Goal: Information Seeking & Learning: Learn about a topic

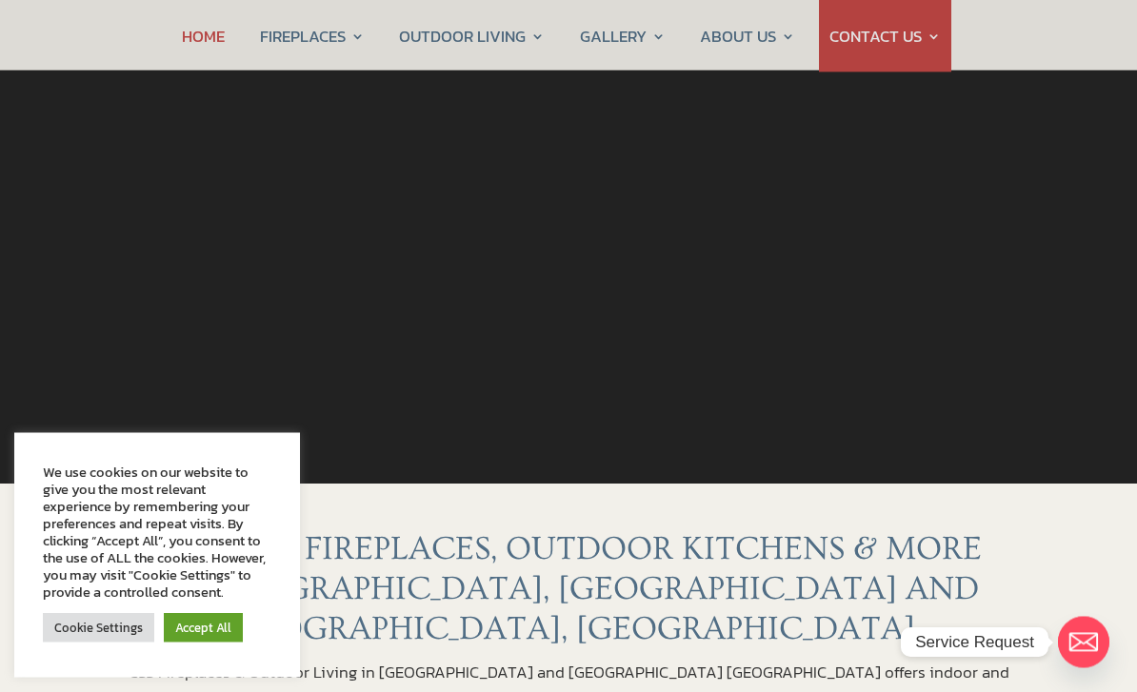
scroll to position [318, 0]
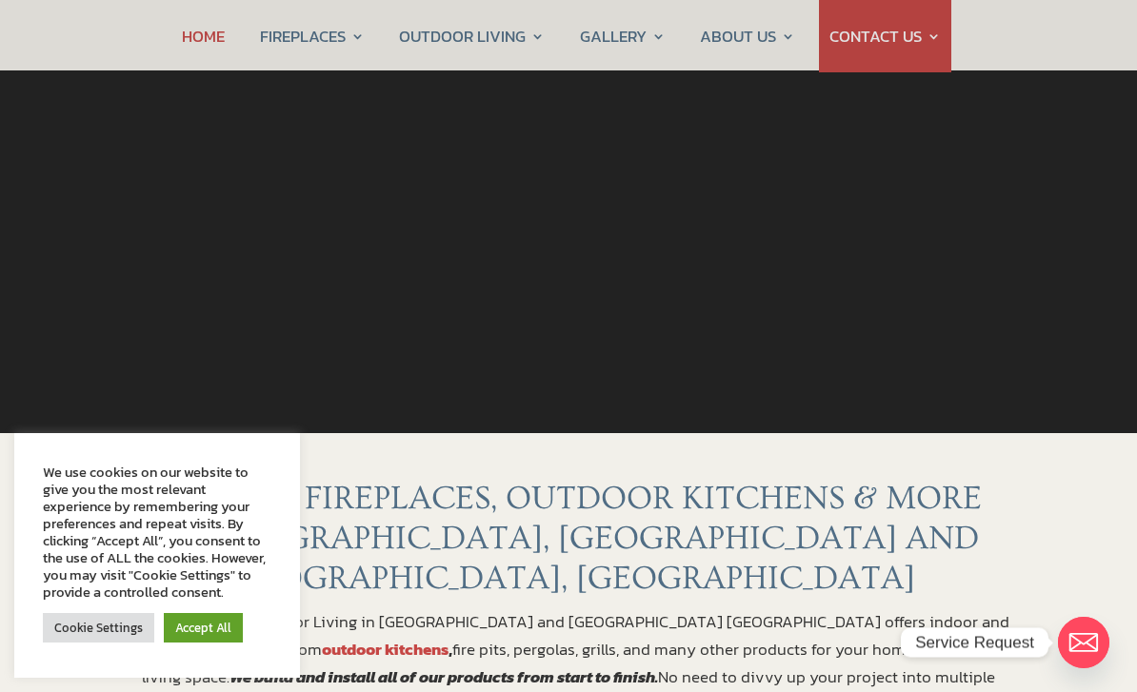
click at [213, 643] on link "Accept All" at bounding box center [203, 628] width 79 height 30
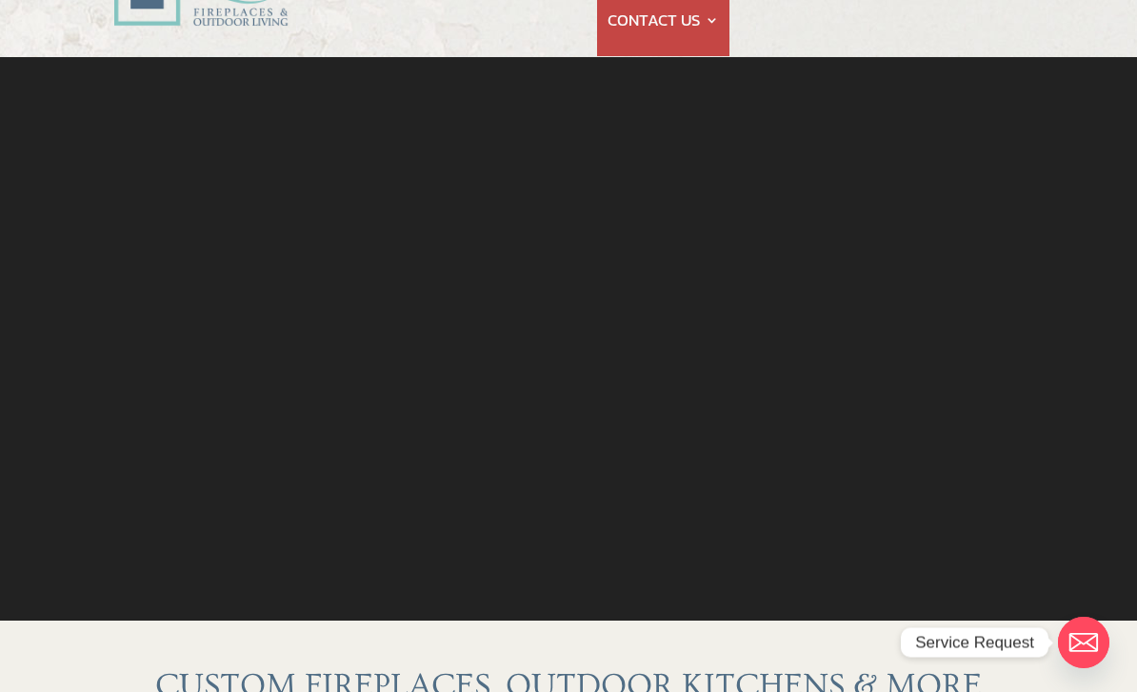
scroll to position [0, 0]
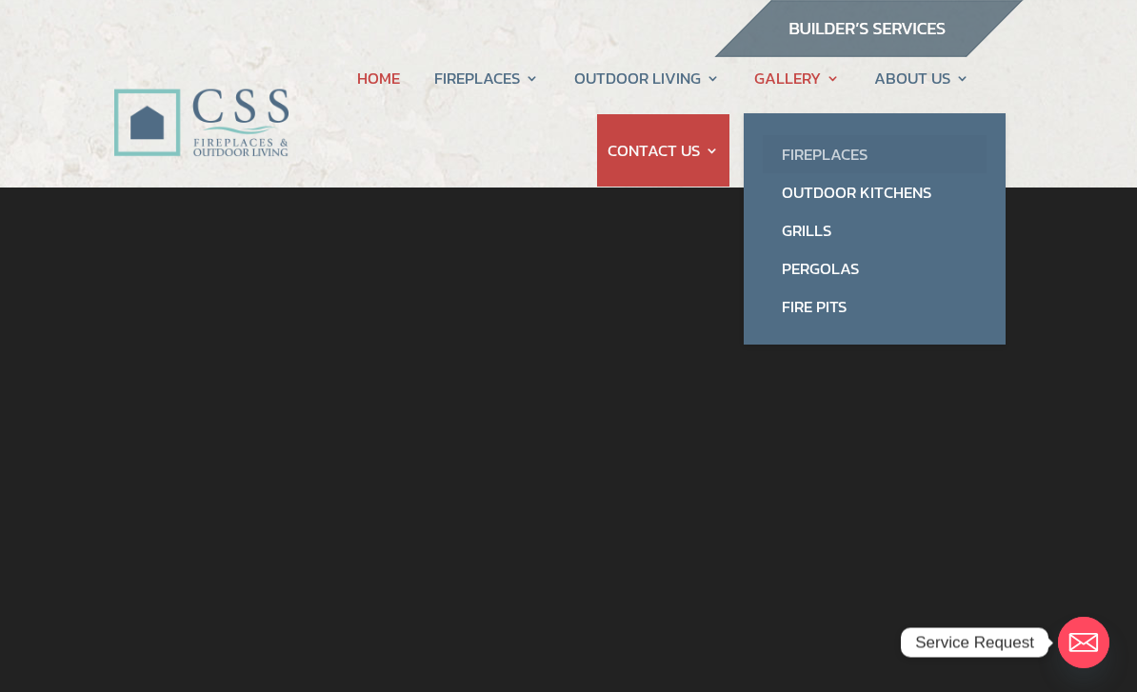
click at [812, 148] on link "Fireplaces" at bounding box center [875, 154] width 224 height 38
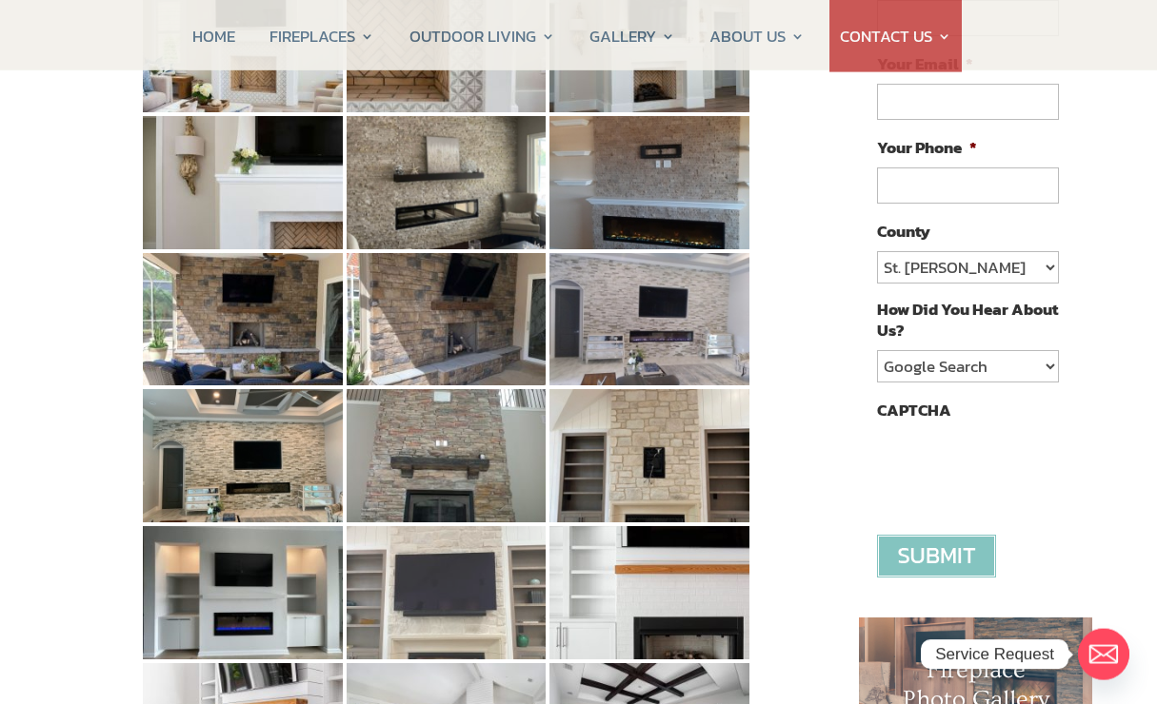
scroll to position [365, 0]
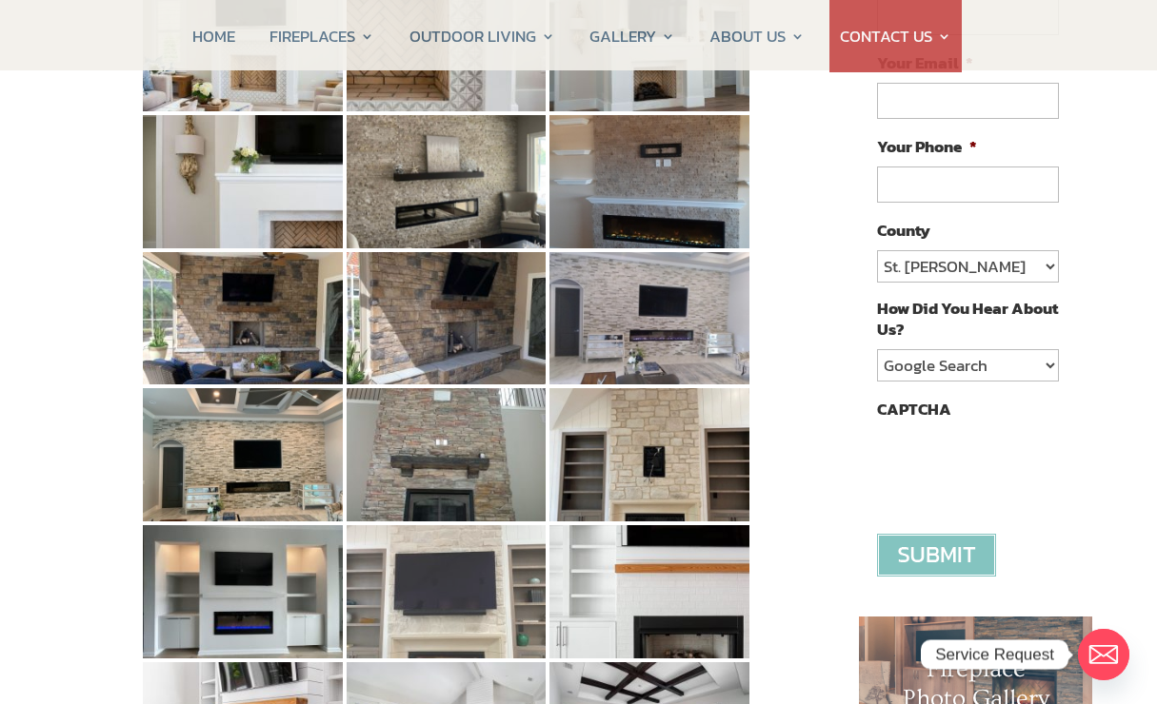
click at [407, 608] on img at bounding box center [447, 592] width 200 height 133
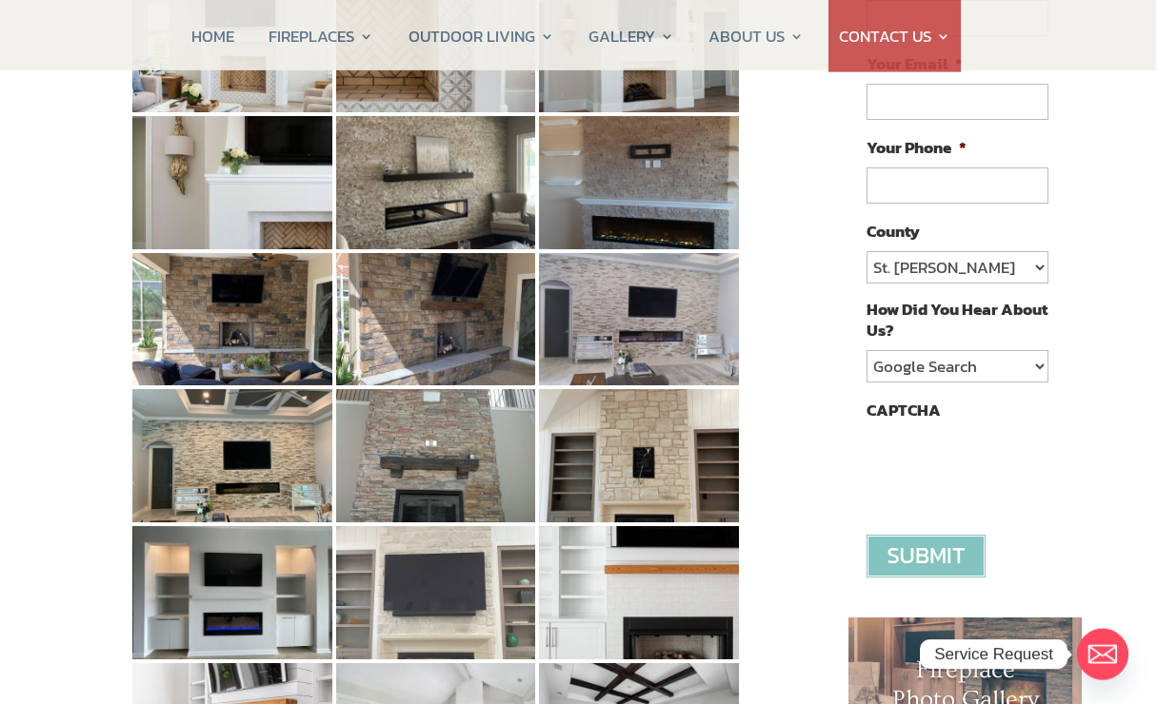
scroll to position [365, 10]
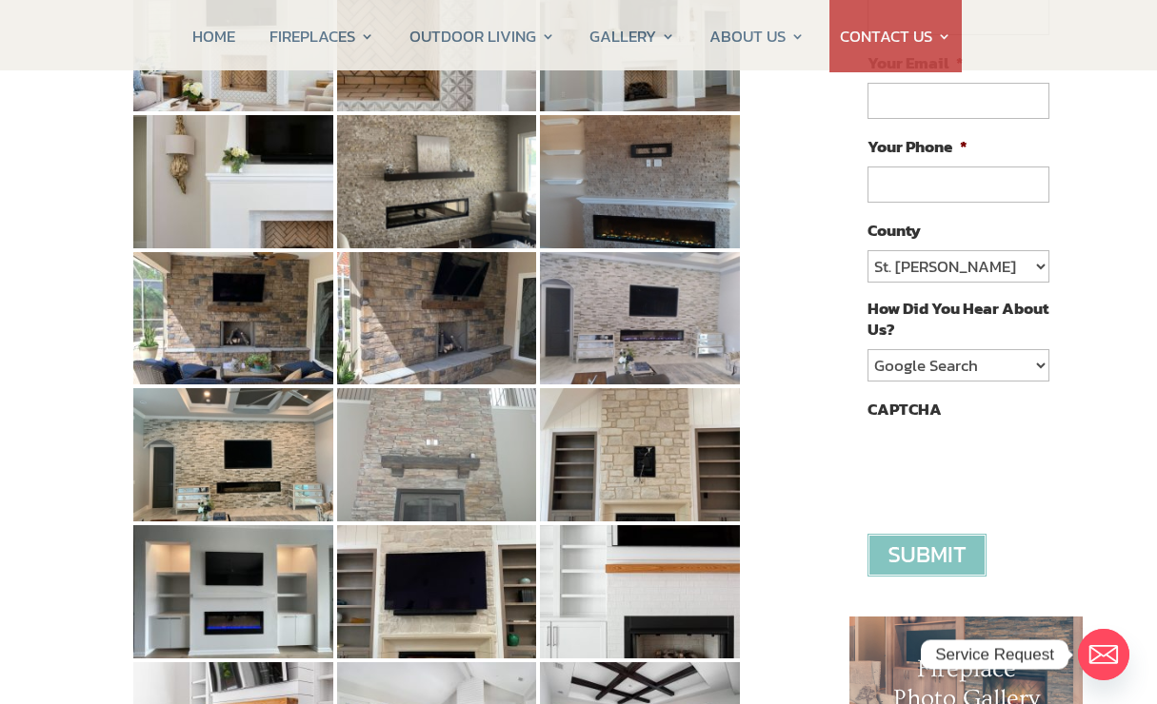
click at [427, 470] on img at bounding box center [437, 454] width 200 height 133
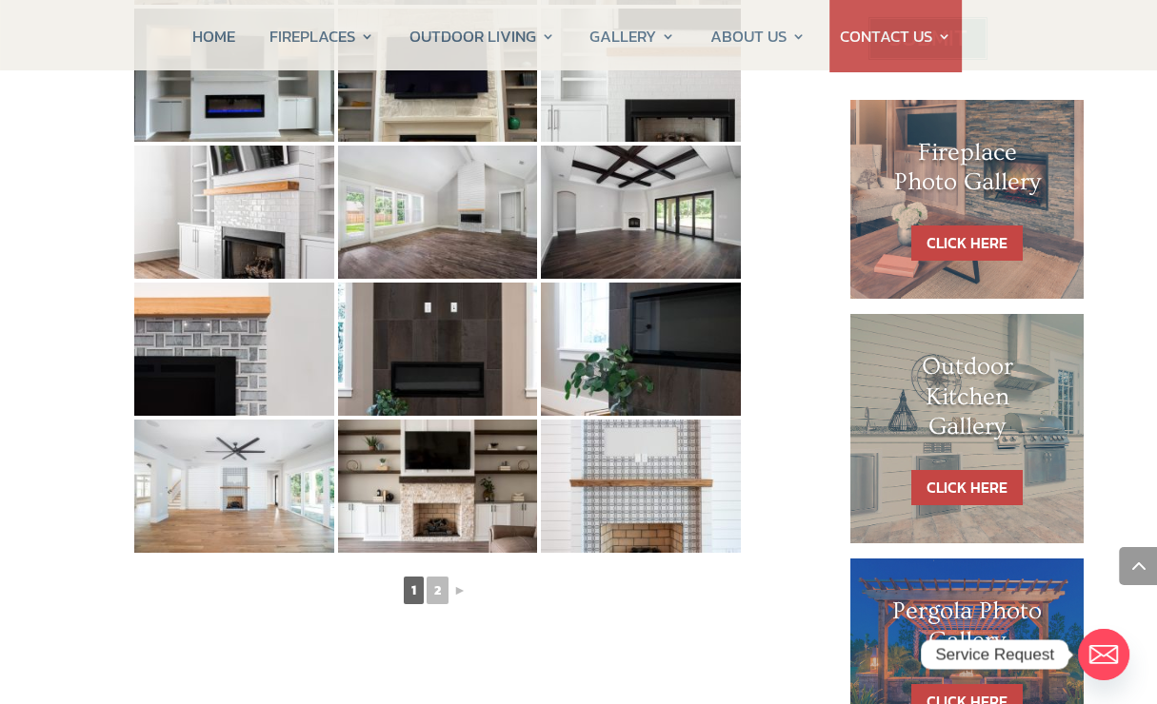
scroll to position [882, 9]
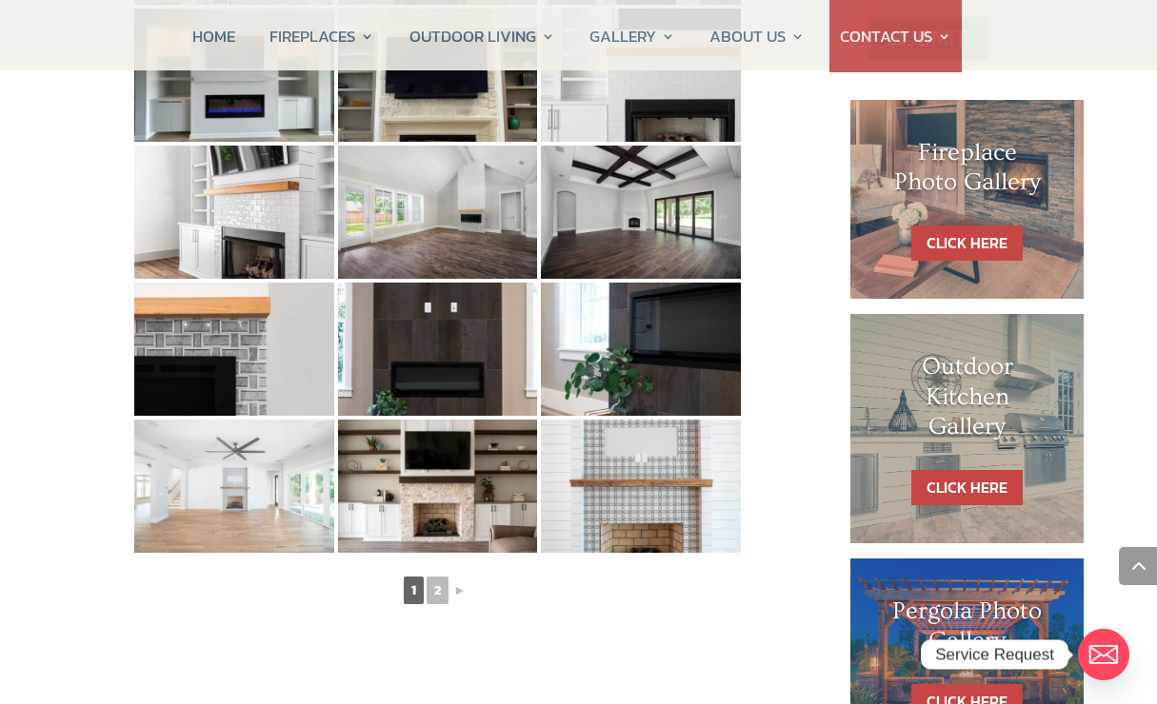
click at [230, 509] on img at bounding box center [234, 486] width 200 height 133
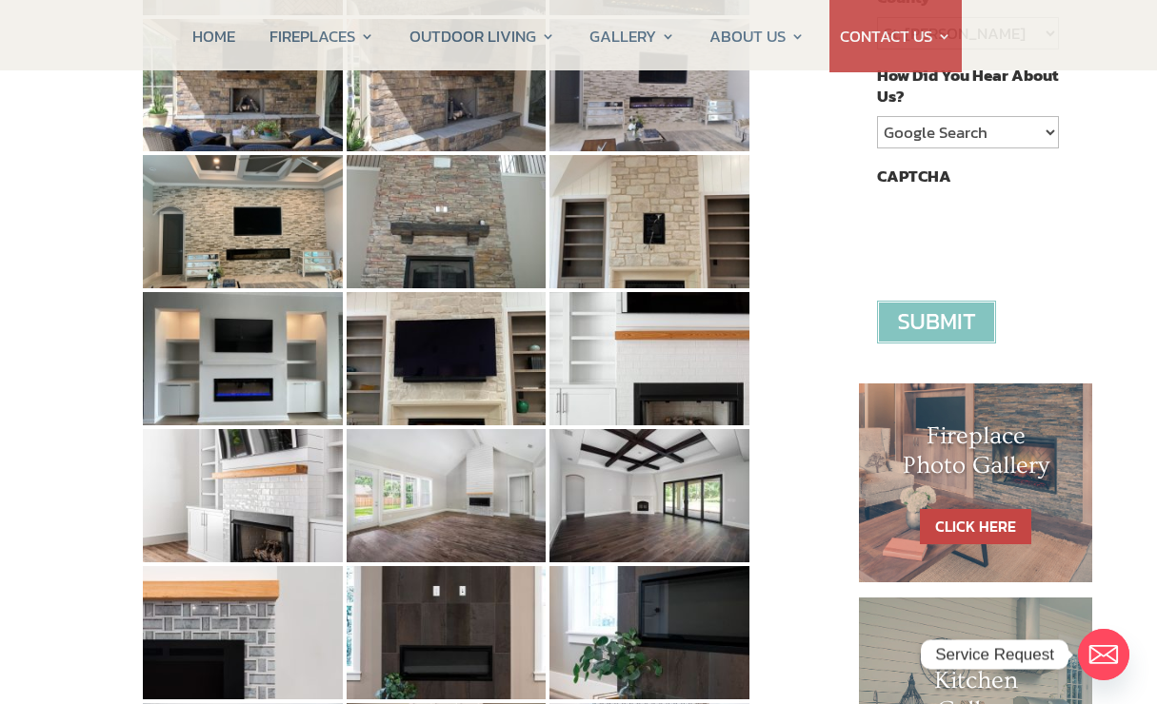
scroll to position [599, 0]
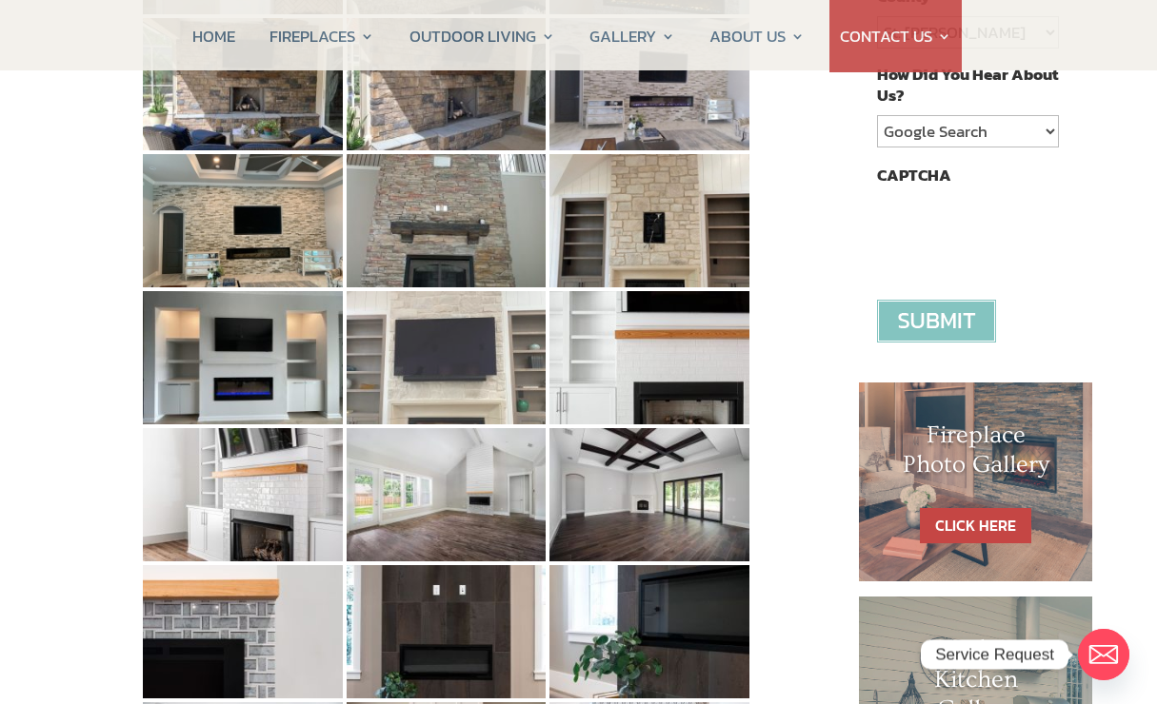
click at [405, 376] on img at bounding box center [447, 357] width 200 height 133
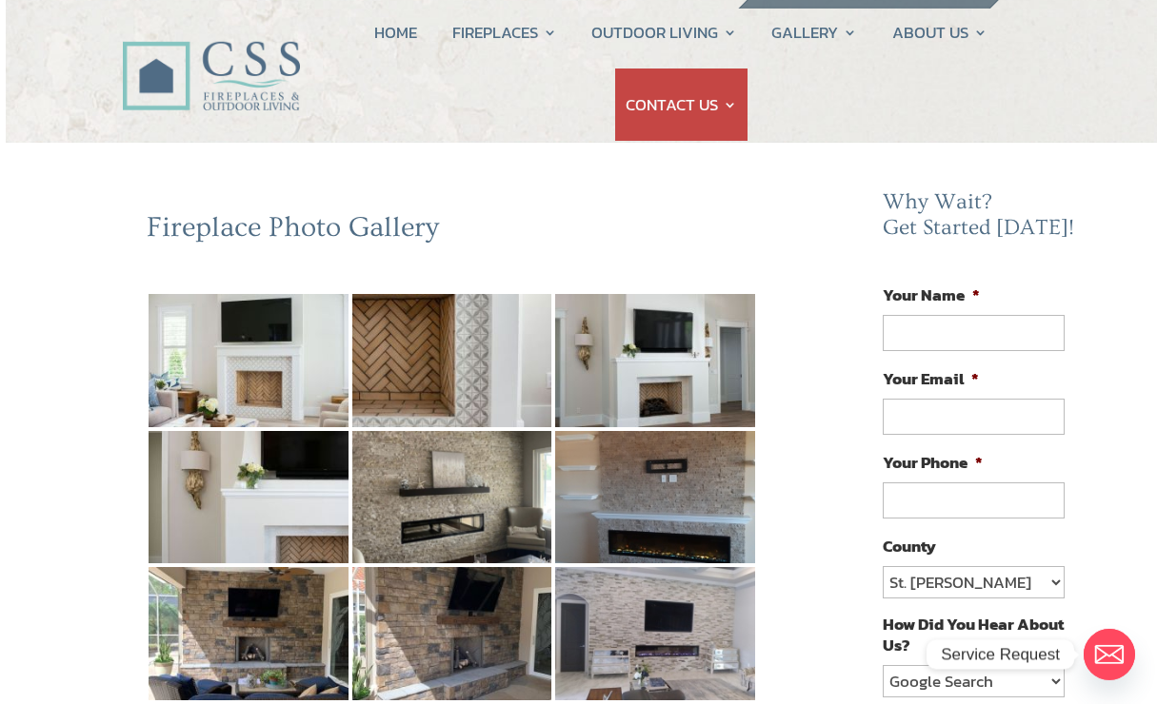
scroll to position [0, 0]
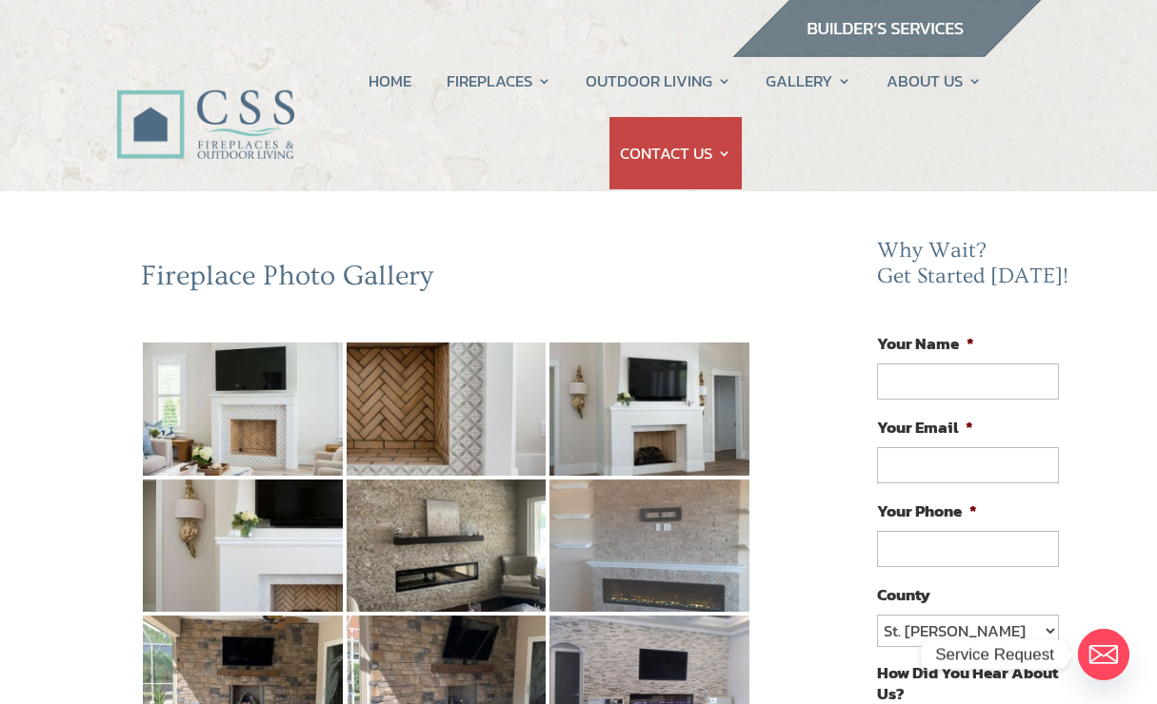
click at [644, 526] on img at bounding box center [649, 546] width 200 height 133
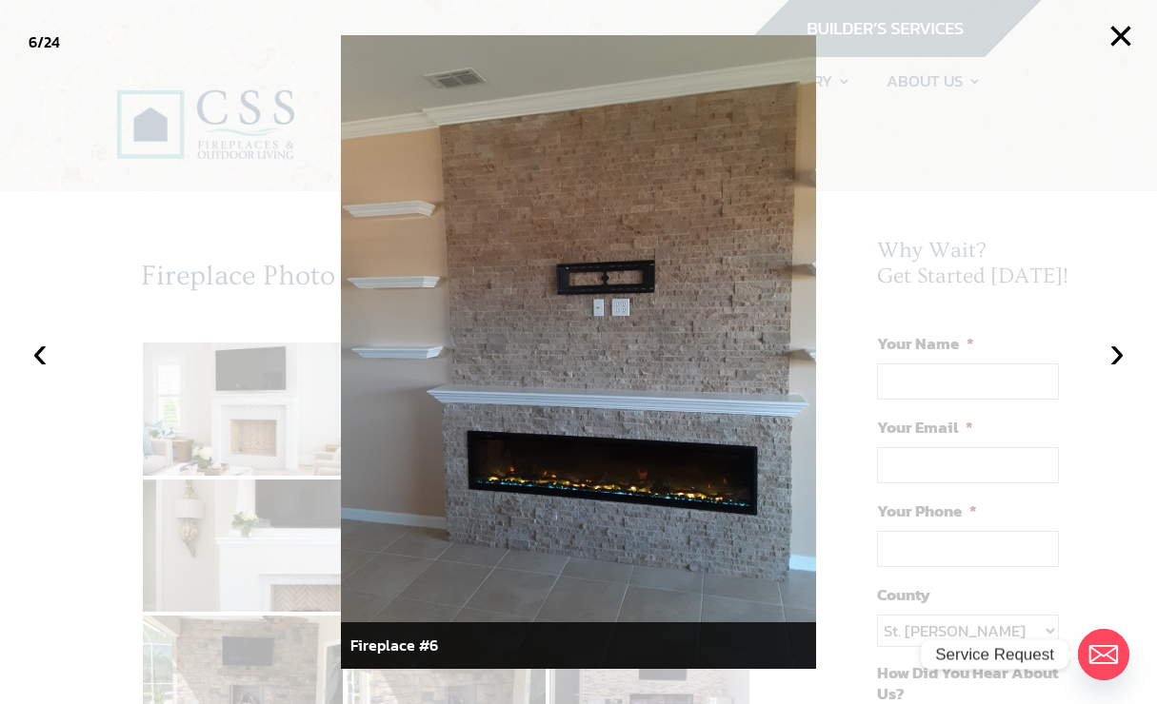
scroll to position [0, 10]
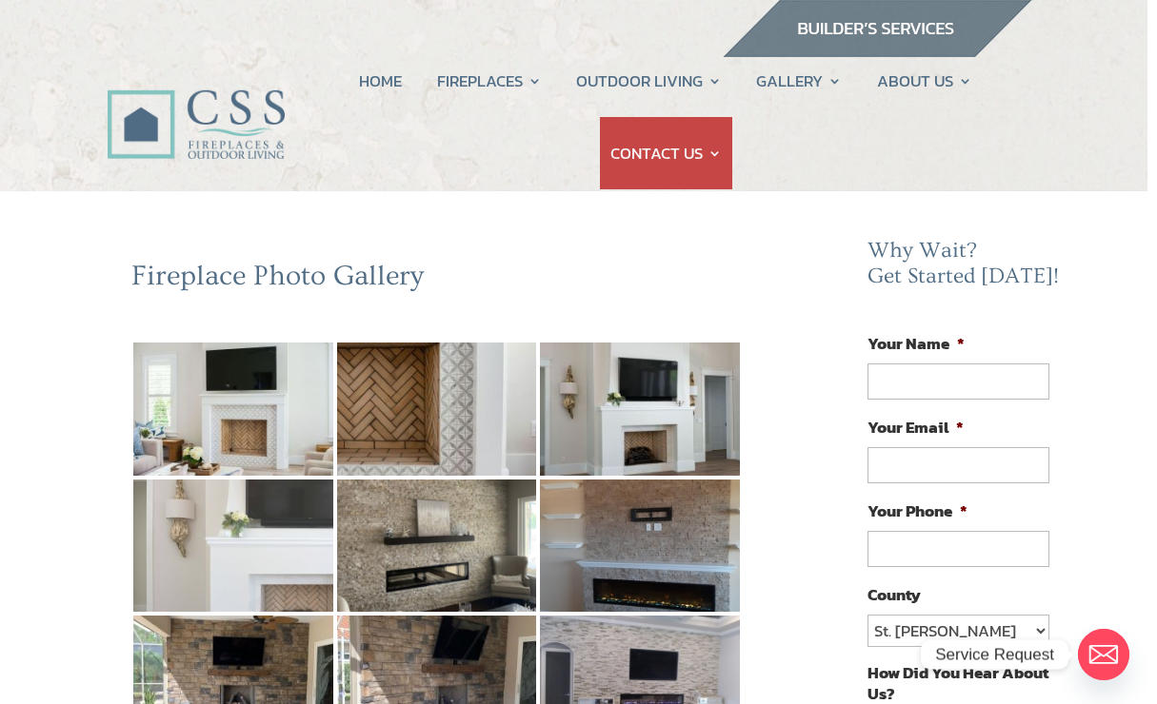
click at [213, 555] on img at bounding box center [233, 546] width 200 height 133
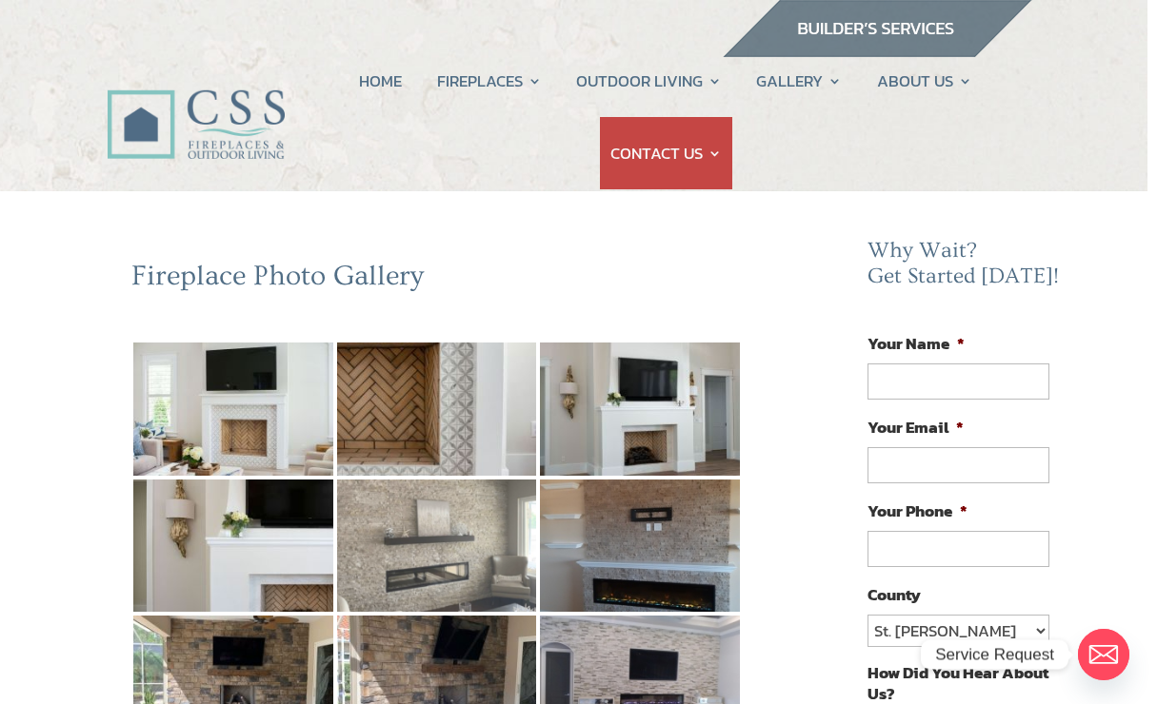
click at [387, 572] on img at bounding box center [437, 546] width 200 height 133
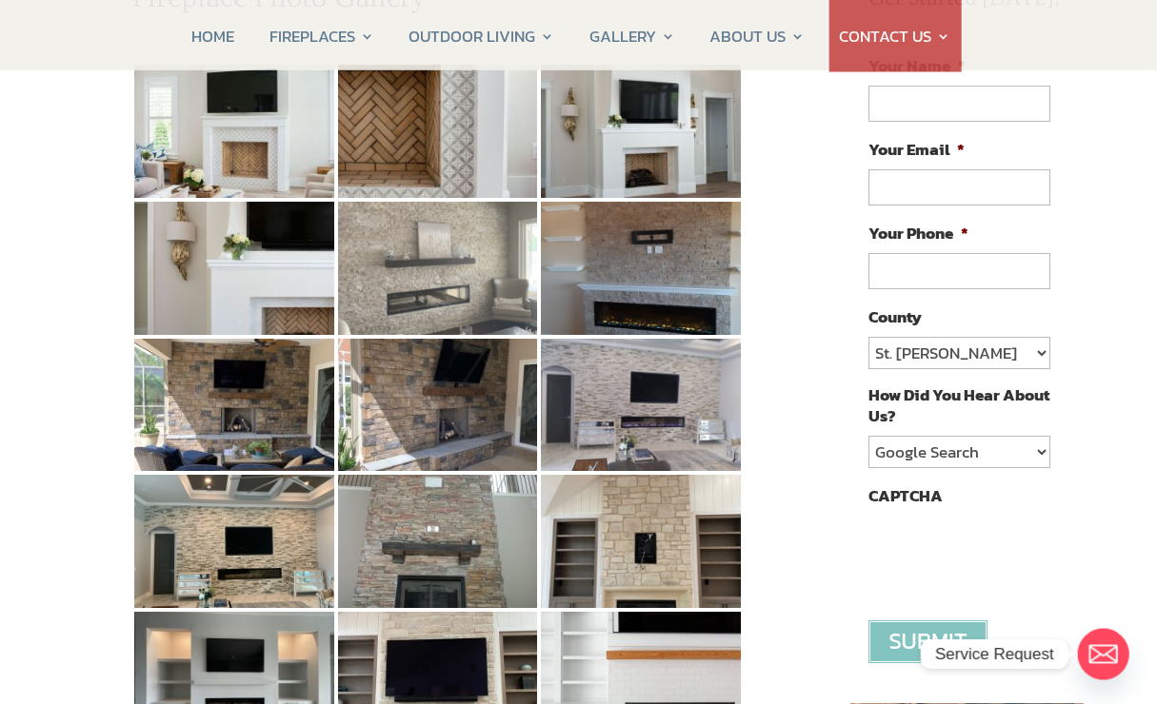
scroll to position [279, 10]
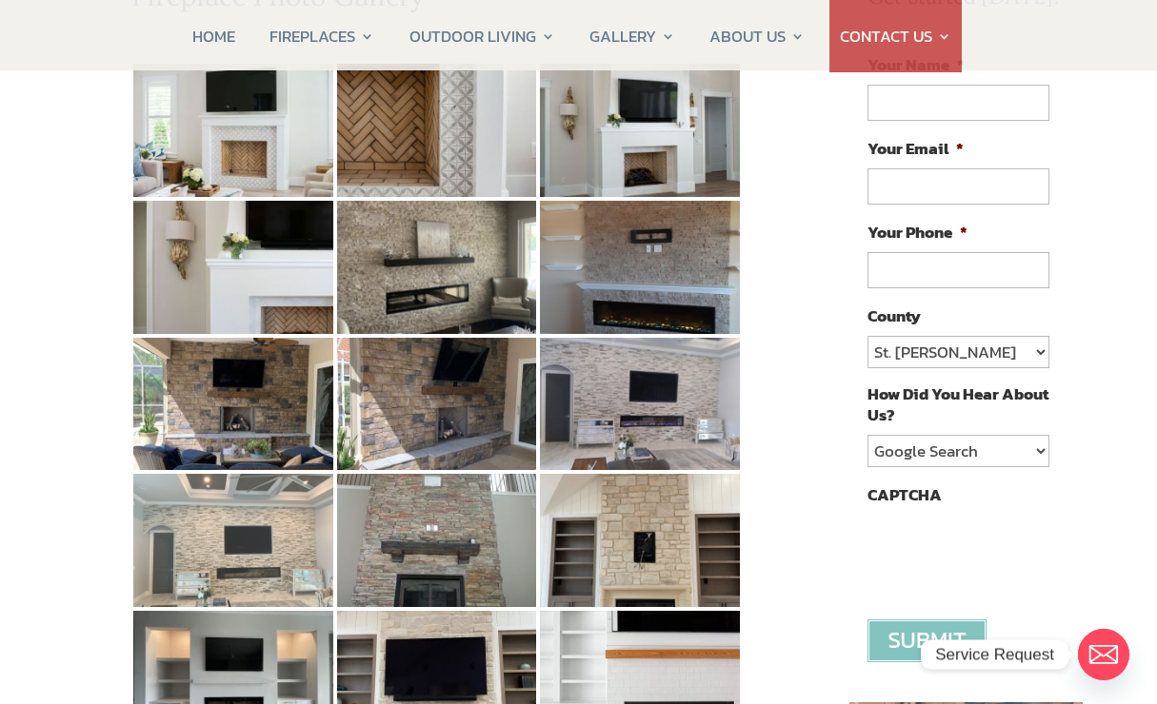
click at [207, 577] on img at bounding box center [233, 540] width 200 height 133
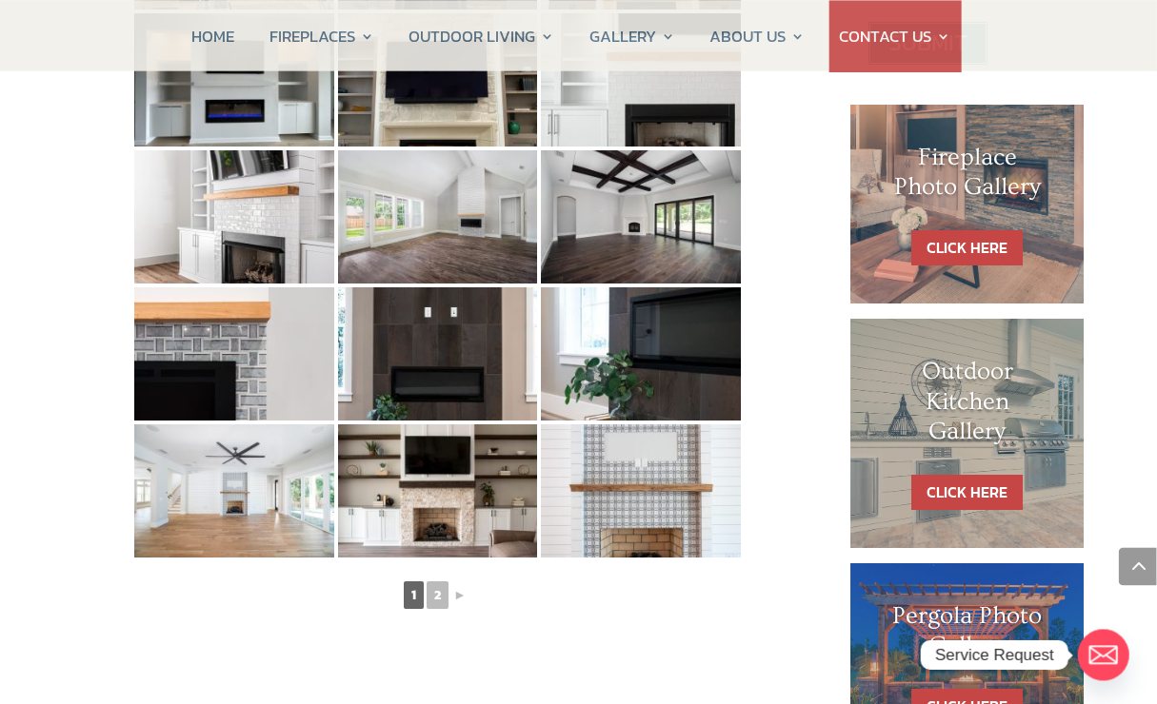
scroll to position [877, 10]
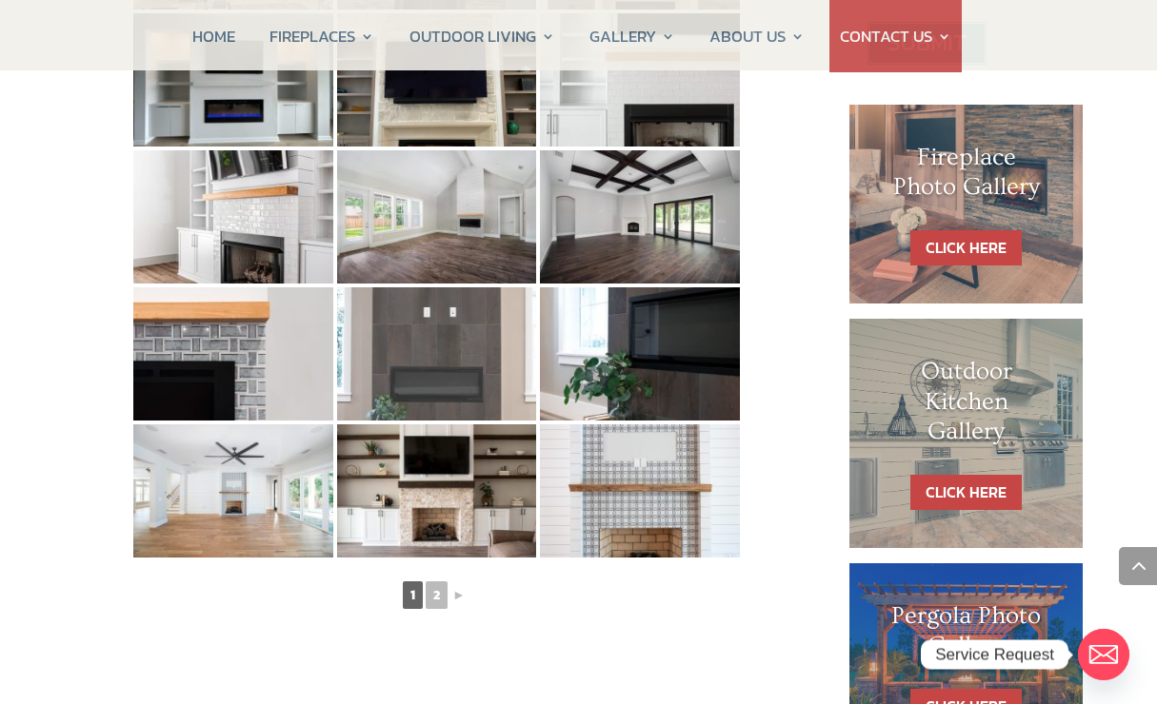
click at [409, 365] on img at bounding box center [437, 354] width 200 height 133
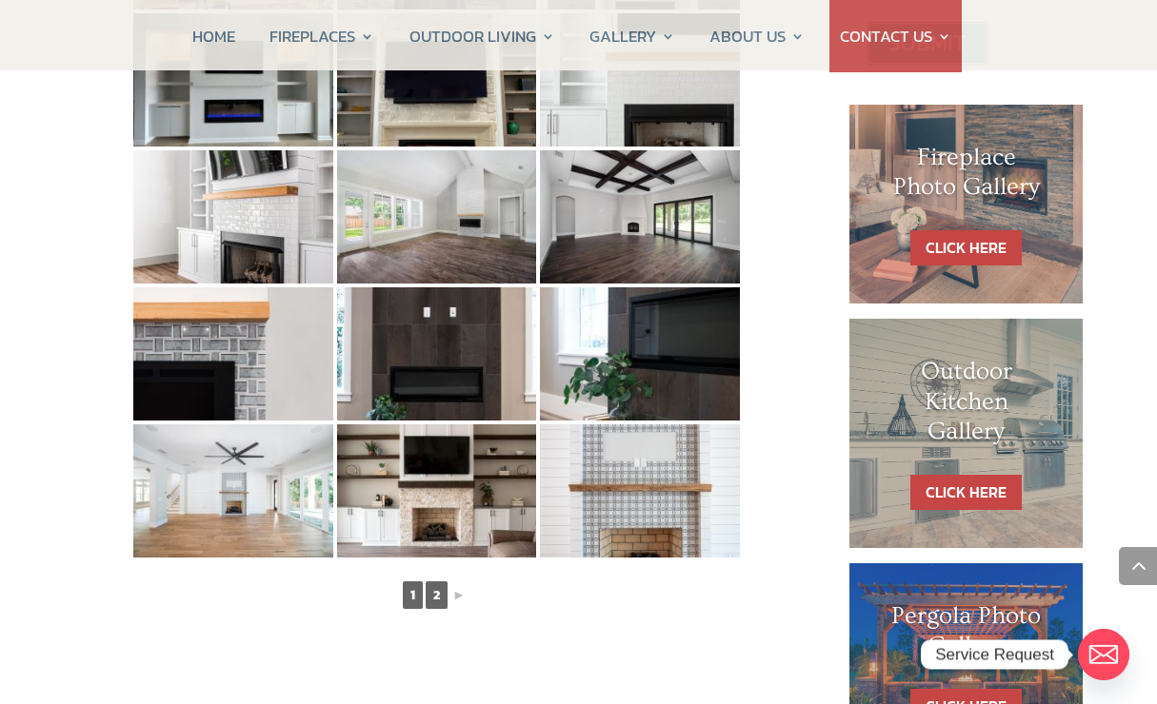
click at [439, 595] on link "2" at bounding box center [437, 596] width 22 height 28
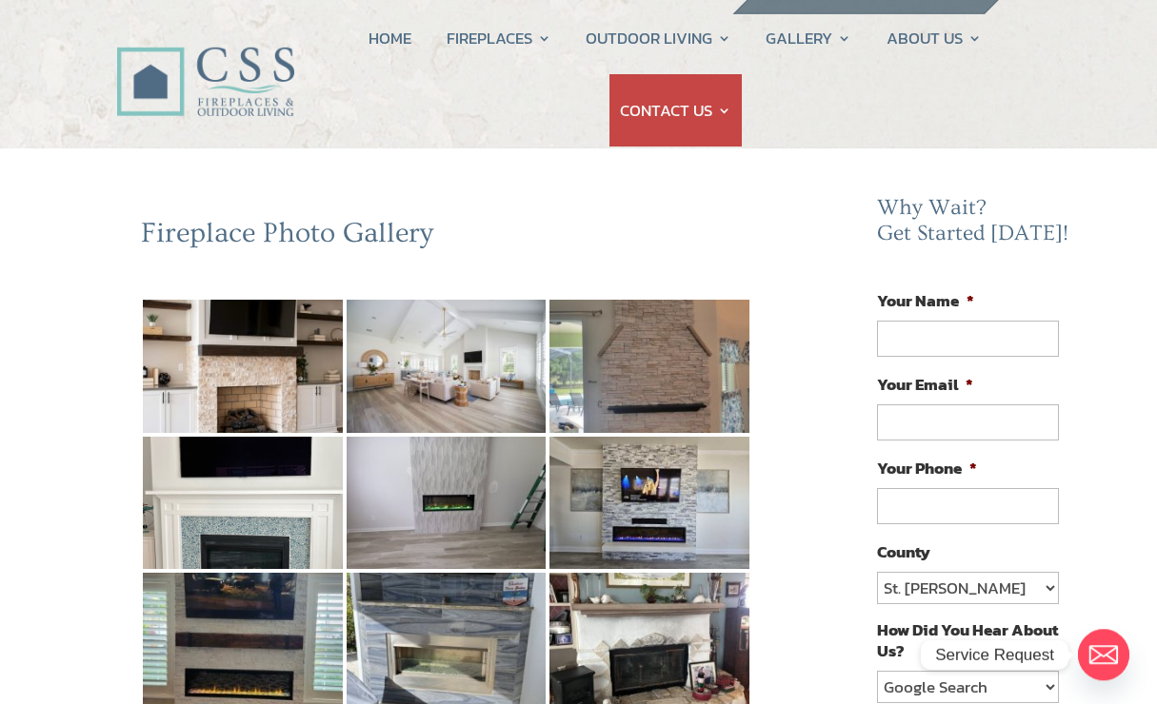
scroll to position [0, 0]
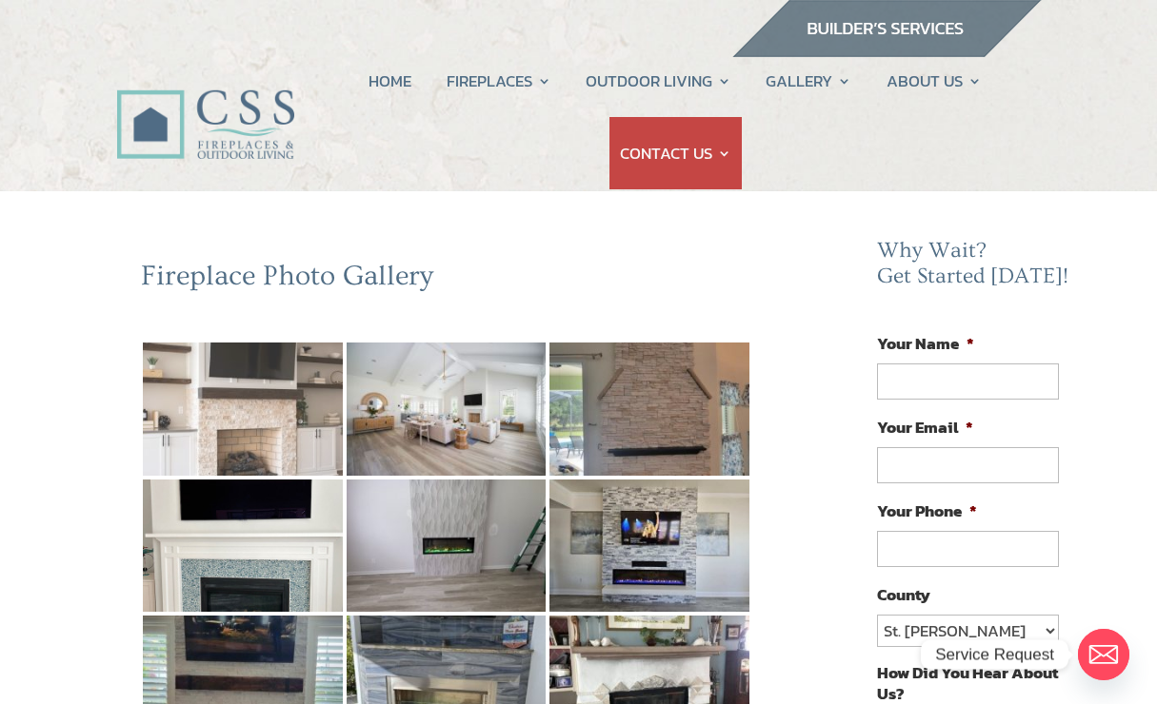
click at [213, 426] on img at bounding box center [243, 409] width 200 height 133
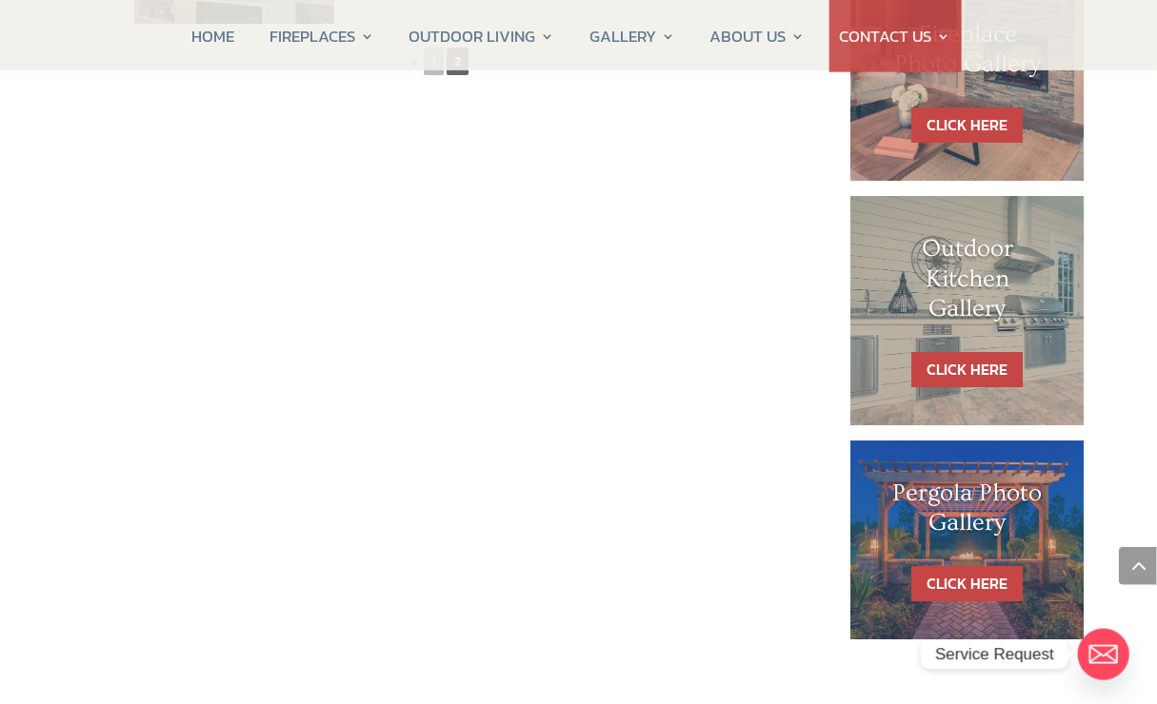
scroll to position [1003, 9]
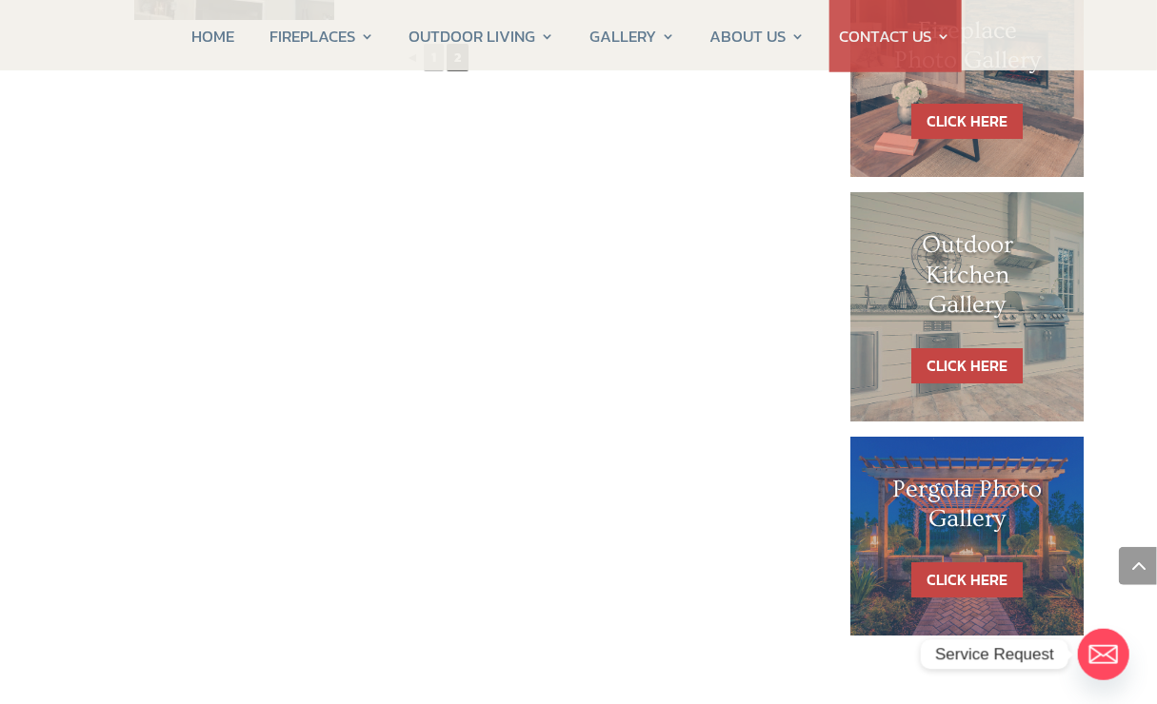
click at [967, 522] on h1 "Pergola Photo Gallery" at bounding box center [967, 509] width 158 height 69
click at [999, 317] on h1 "Outdoor Kitchen Gallery" at bounding box center [967, 279] width 158 height 99
click at [974, 307] on h1 "Outdoor Kitchen Gallery" at bounding box center [967, 279] width 158 height 99
click at [976, 298] on h1 "Outdoor Kitchen Gallery" at bounding box center [967, 279] width 158 height 99
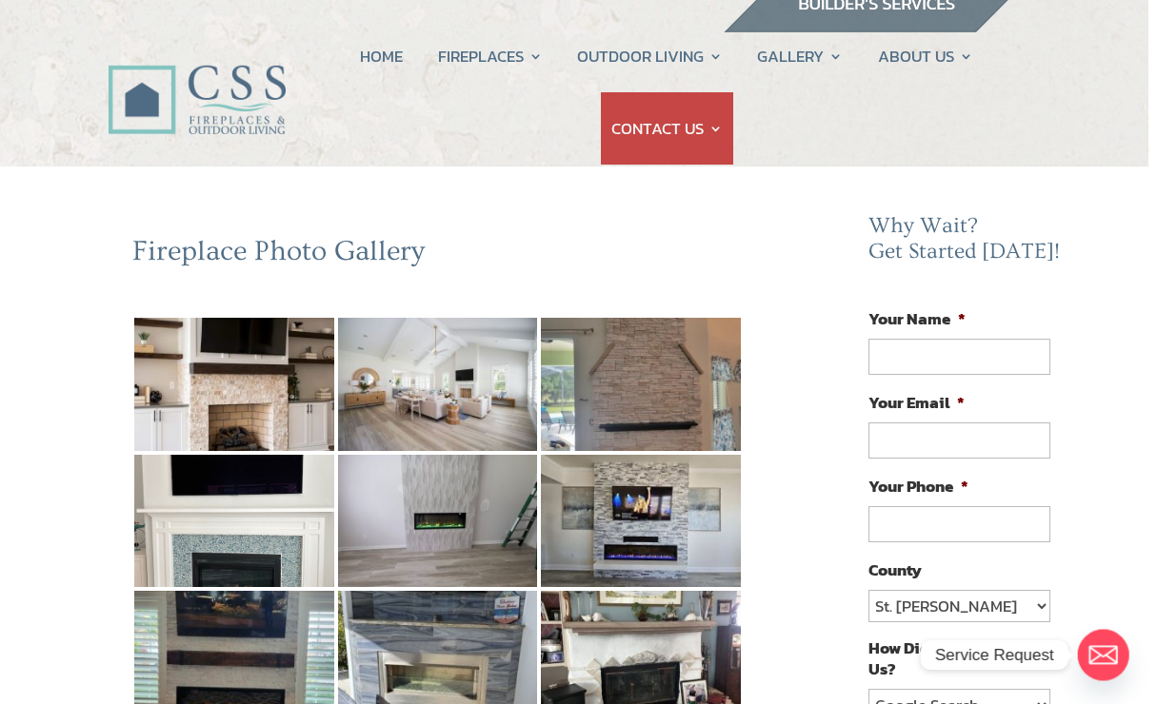
scroll to position [0, 10]
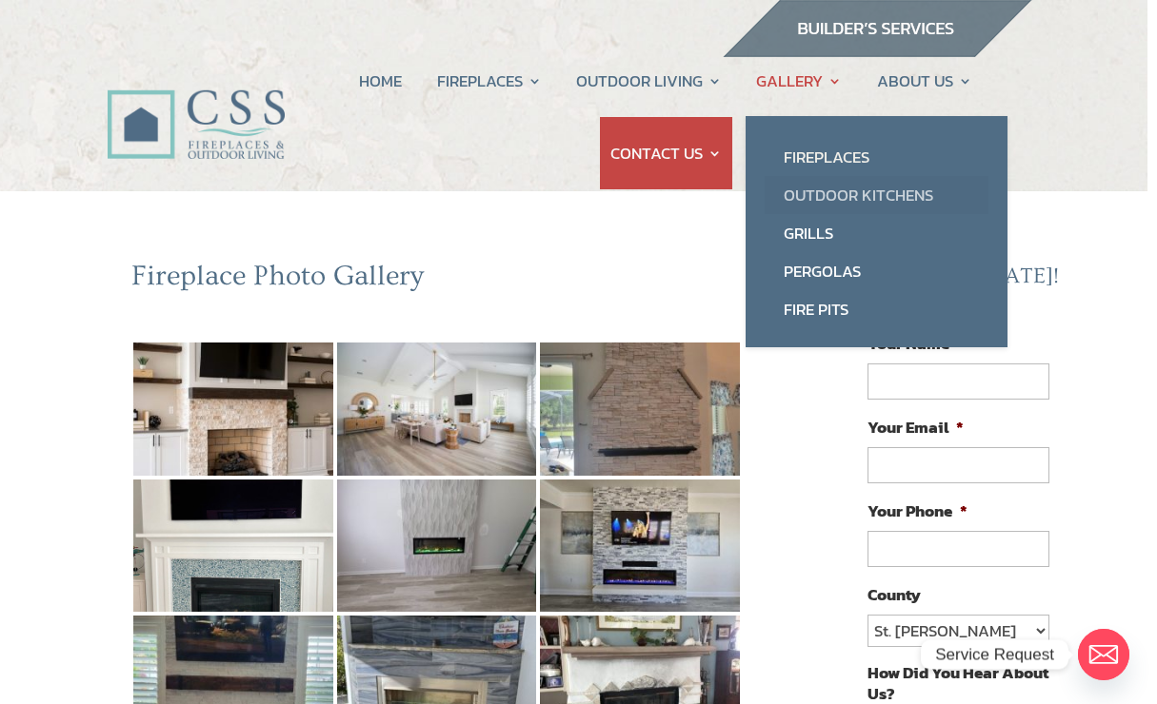
click at [815, 193] on link "Outdoor Kitchens" at bounding box center [876, 195] width 224 height 38
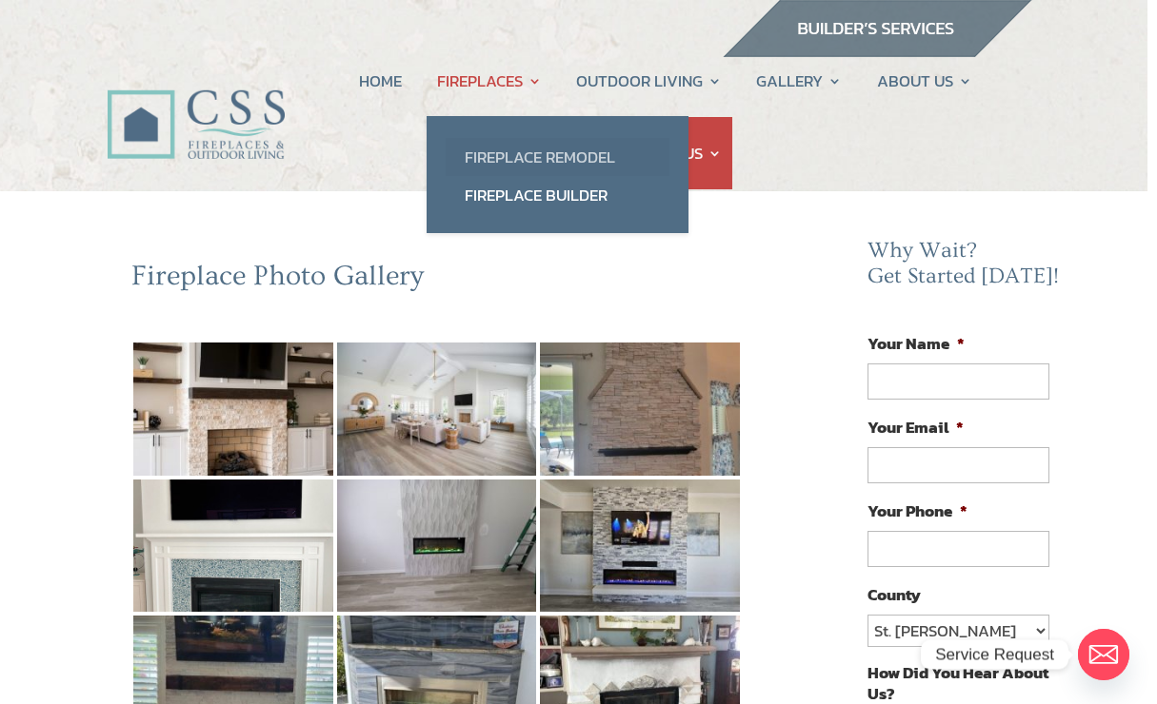
click at [497, 157] on link "Fireplace Remodel" at bounding box center [558, 157] width 224 height 38
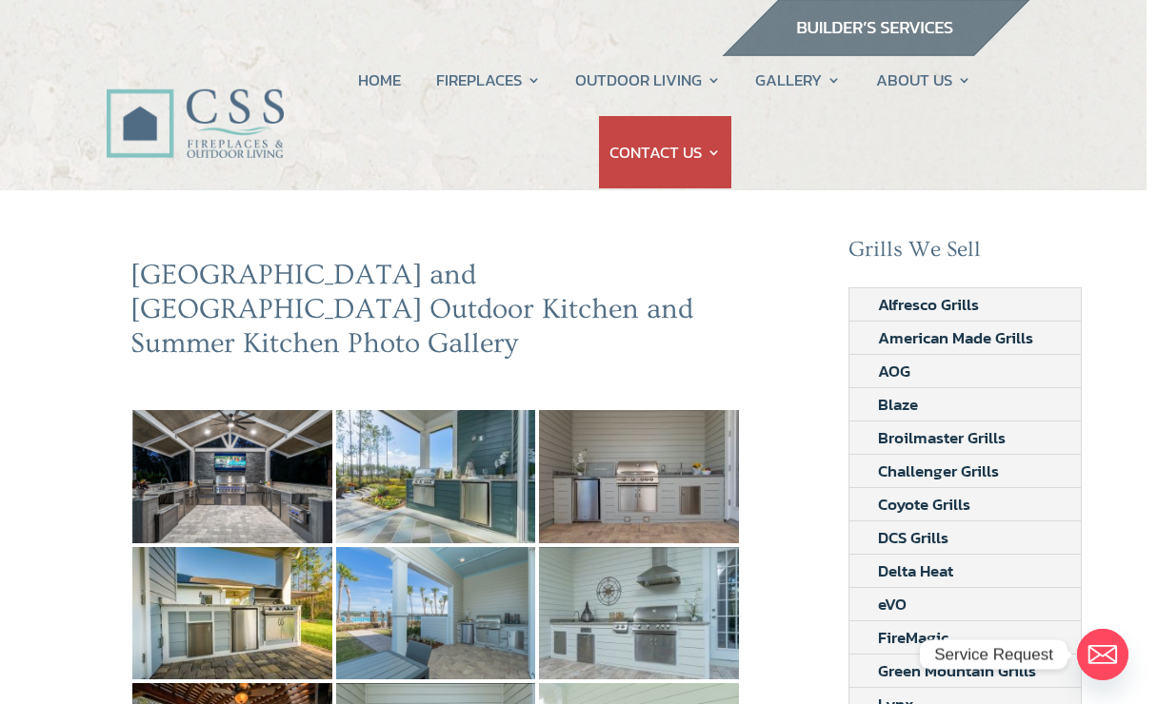
scroll to position [2, 10]
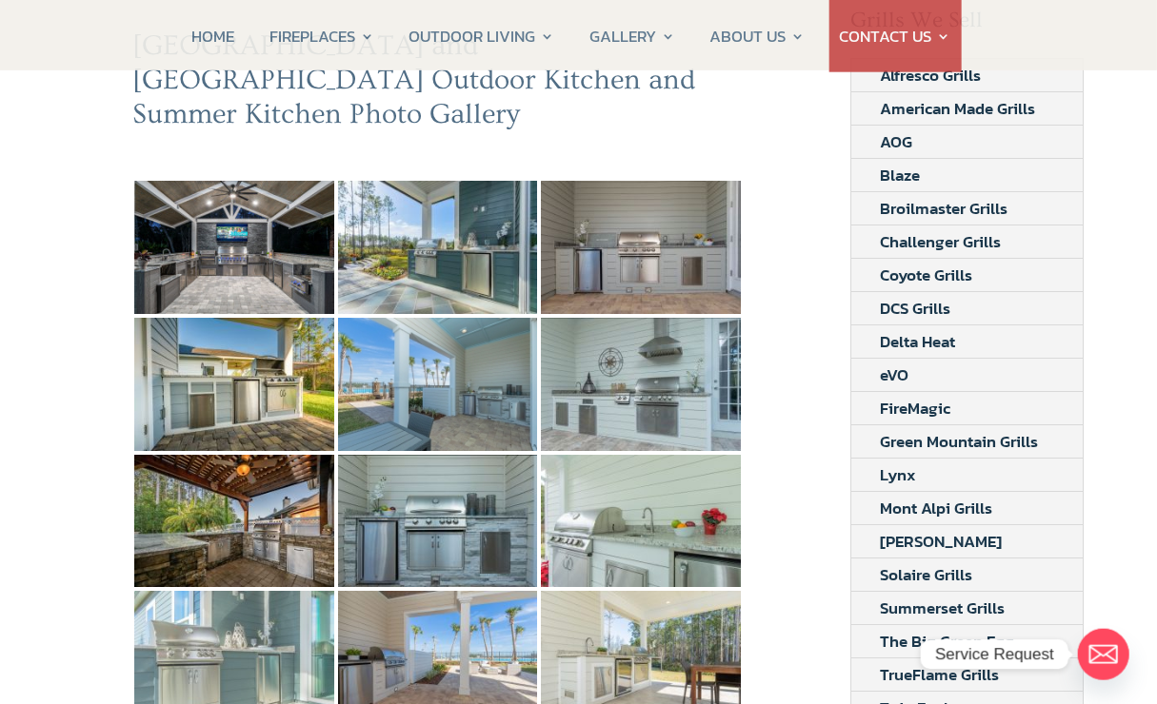
click at [204, 648] on img at bounding box center [234, 657] width 200 height 133
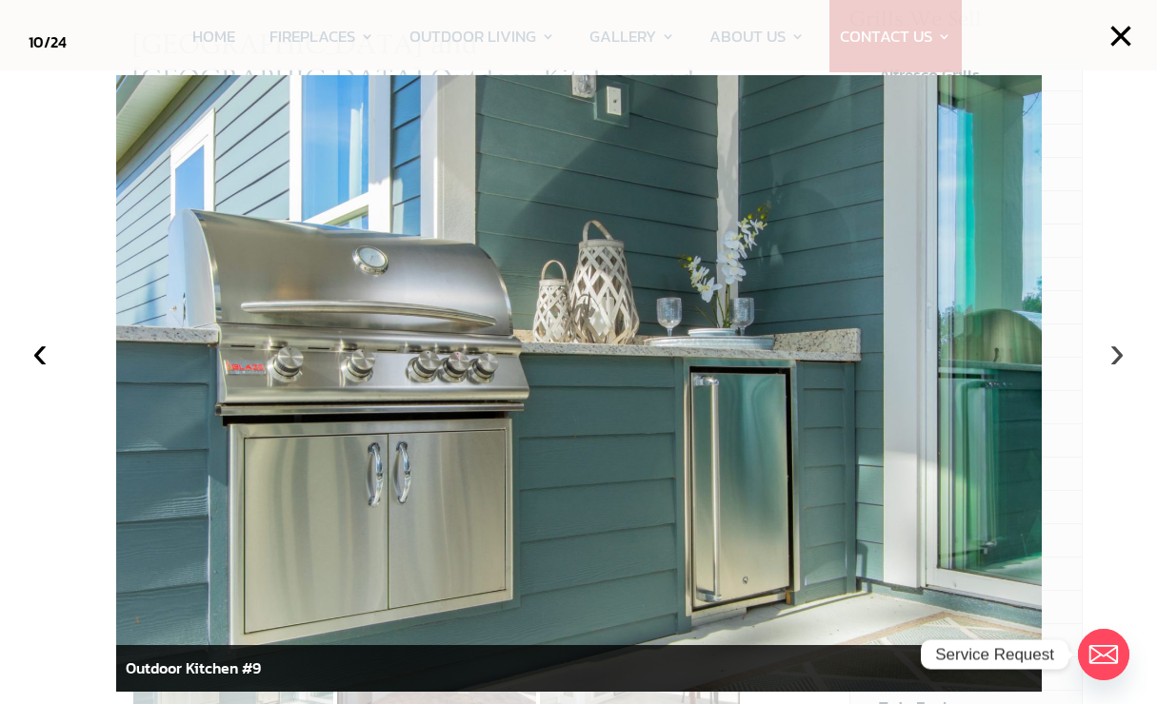
click at [1105, 367] on button "›" at bounding box center [1117, 352] width 42 height 42
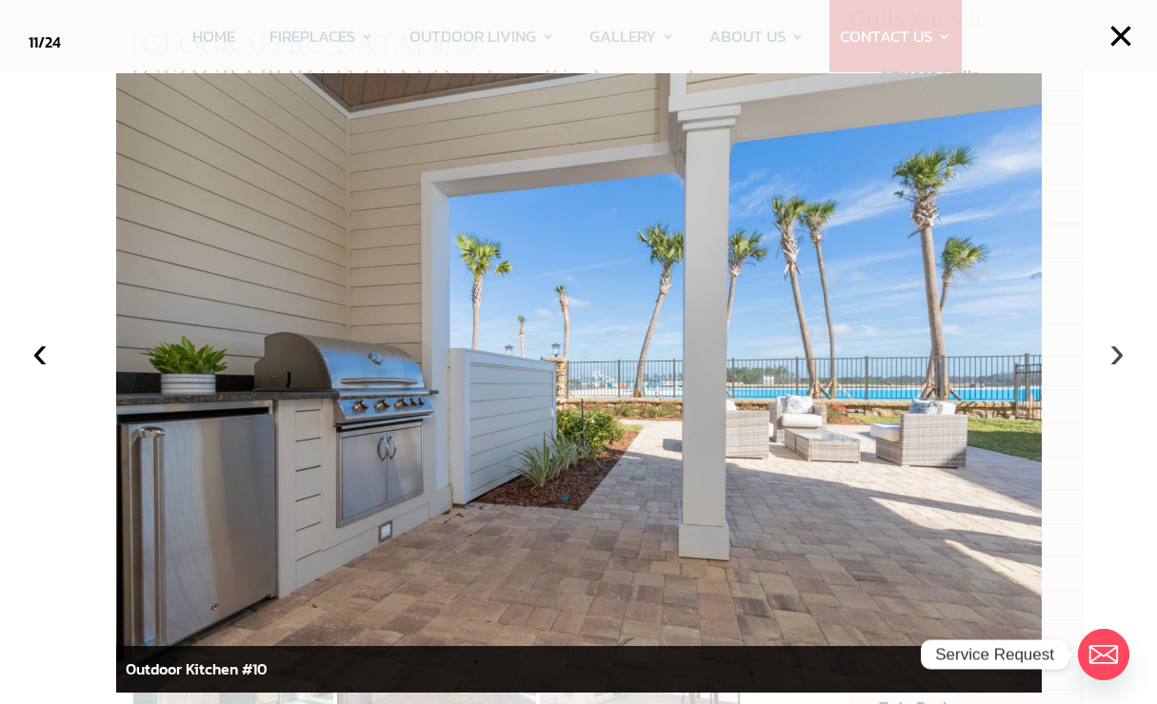
click at [1116, 373] on button "›" at bounding box center [1117, 352] width 42 height 42
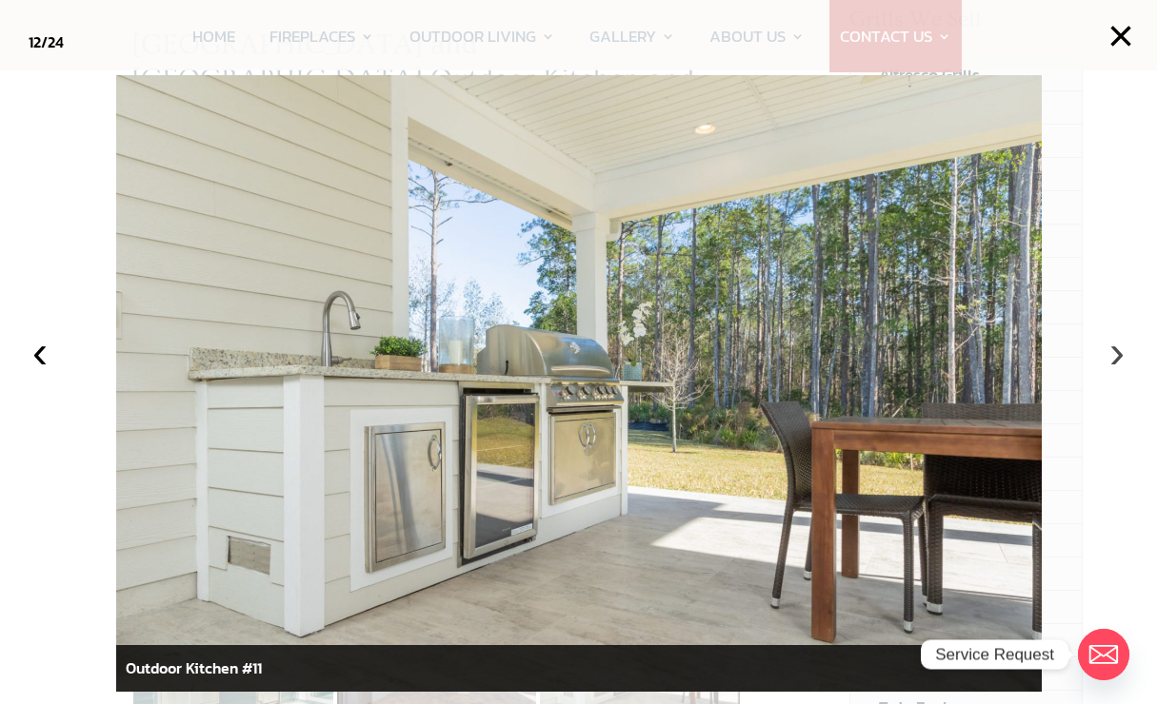
click at [1116, 373] on button "›" at bounding box center [1117, 352] width 42 height 42
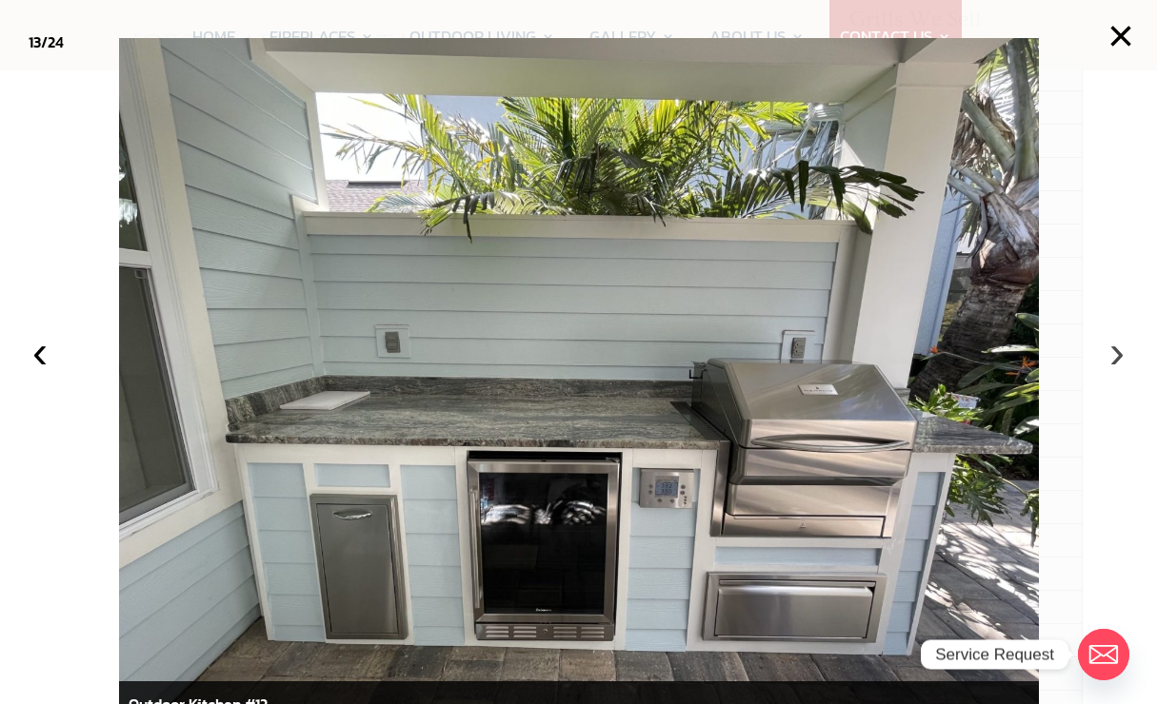
click at [1113, 373] on button "›" at bounding box center [1117, 352] width 42 height 42
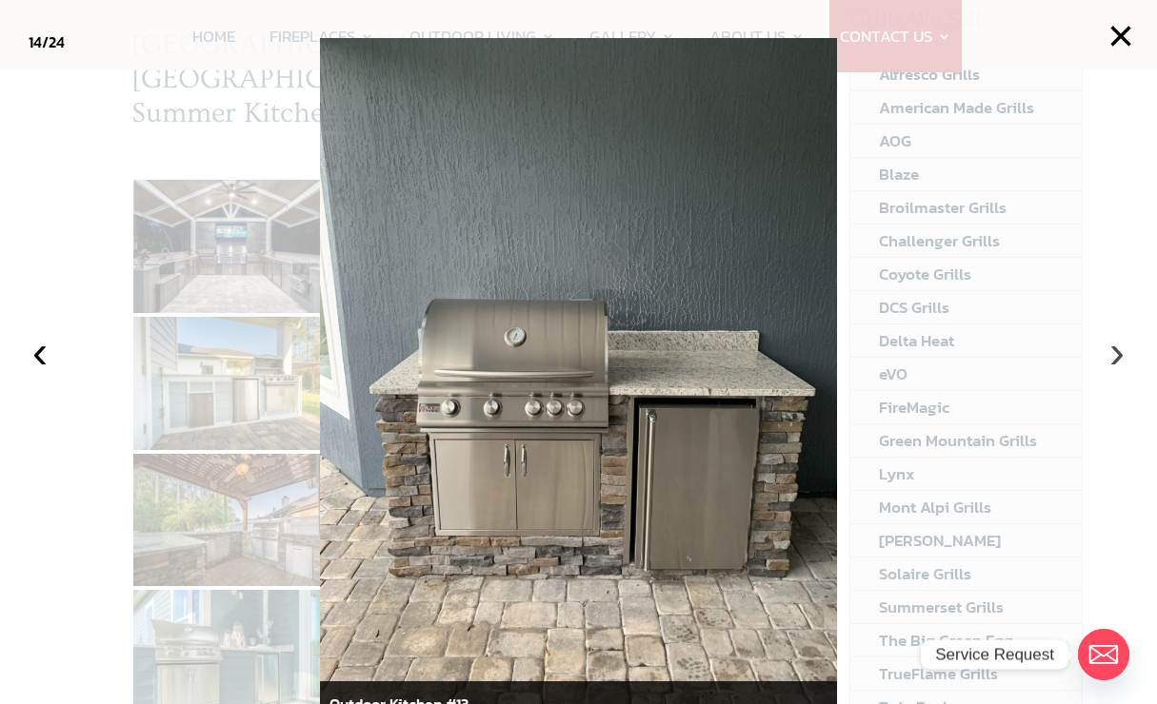
click at [1114, 373] on button "›" at bounding box center [1117, 352] width 42 height 42
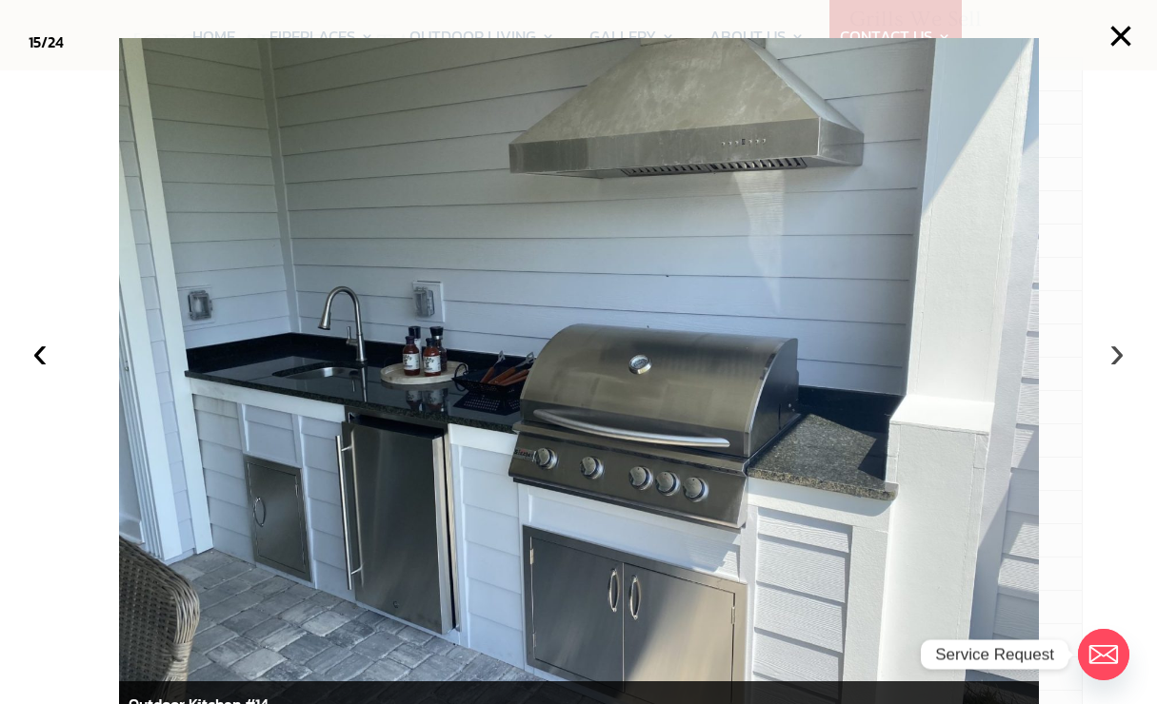
click at [1118, 373] on button "›" at bounding box center [1117, 352] width 42 height 42
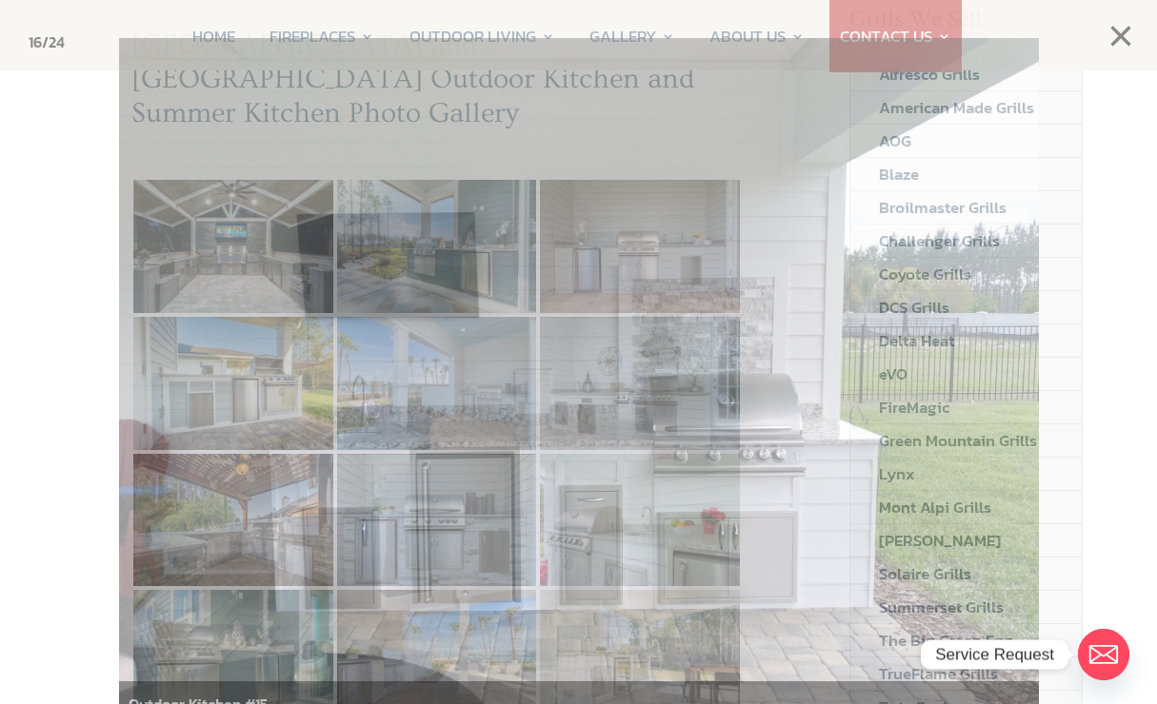
click at [61, 383] on div at bounding box center [578, 352] width 1157 height 704
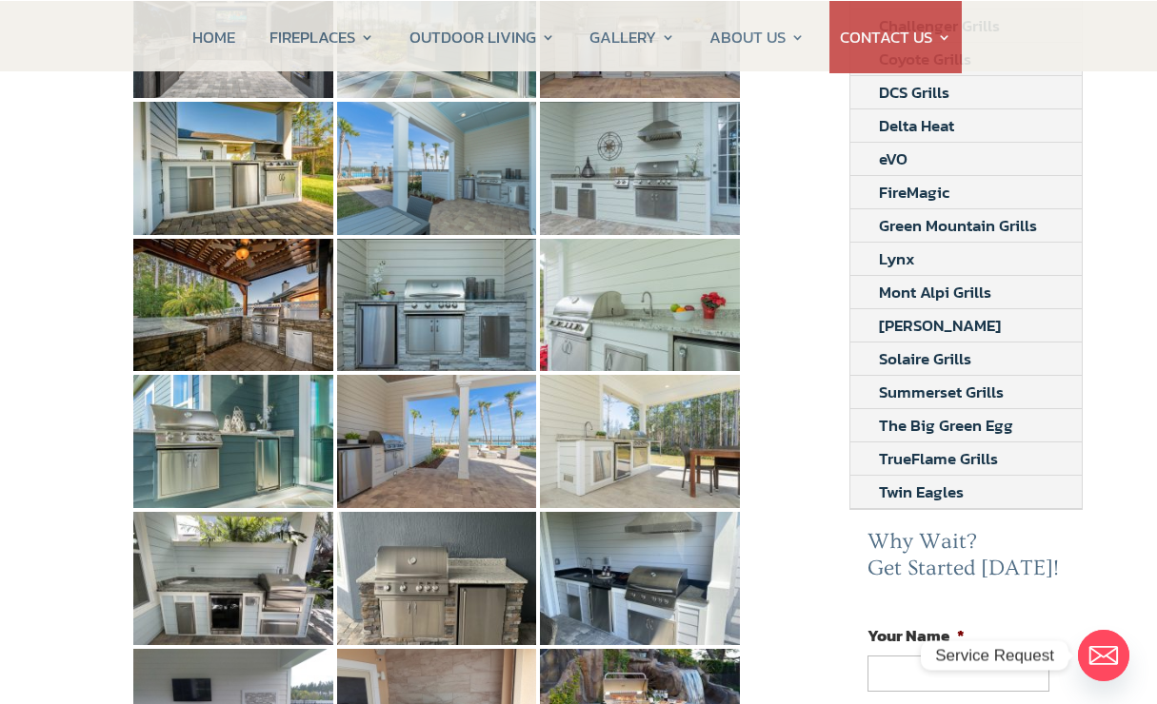
scroll to position [446, 10]
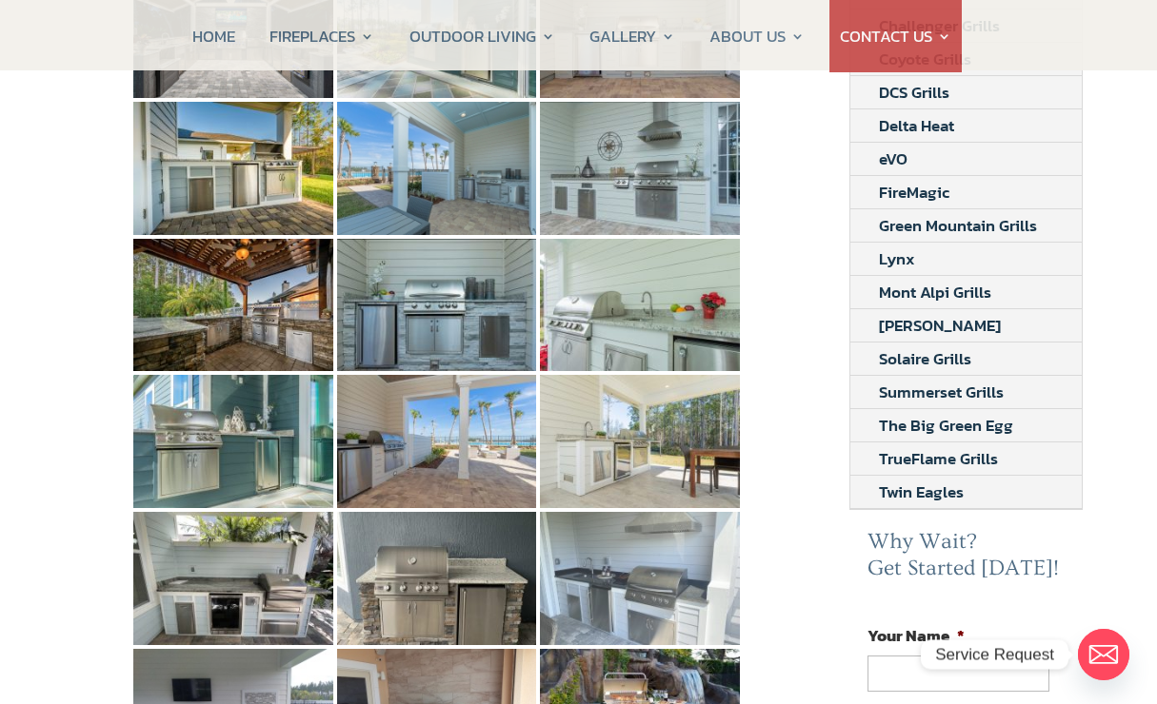
click at [645, 560] on img at bounding box center [640, 578] width 200 height 133
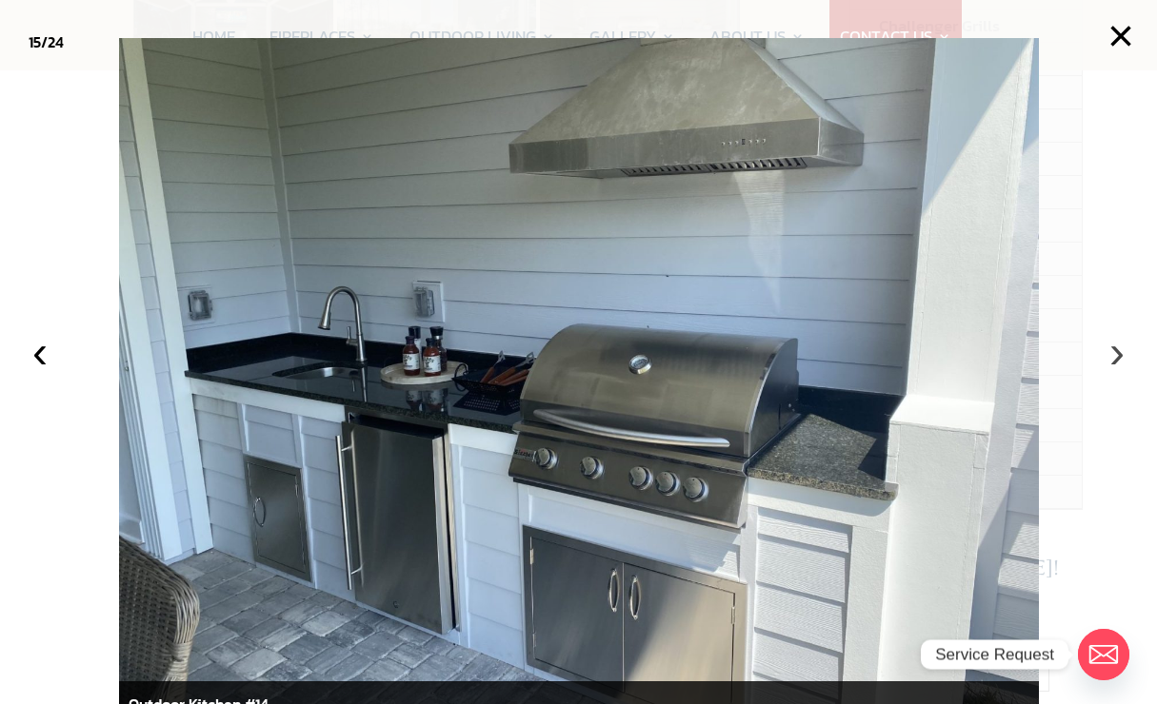
click at [1127, 373] on button "›" at bounding box center [1117, 352] width 42 height 42
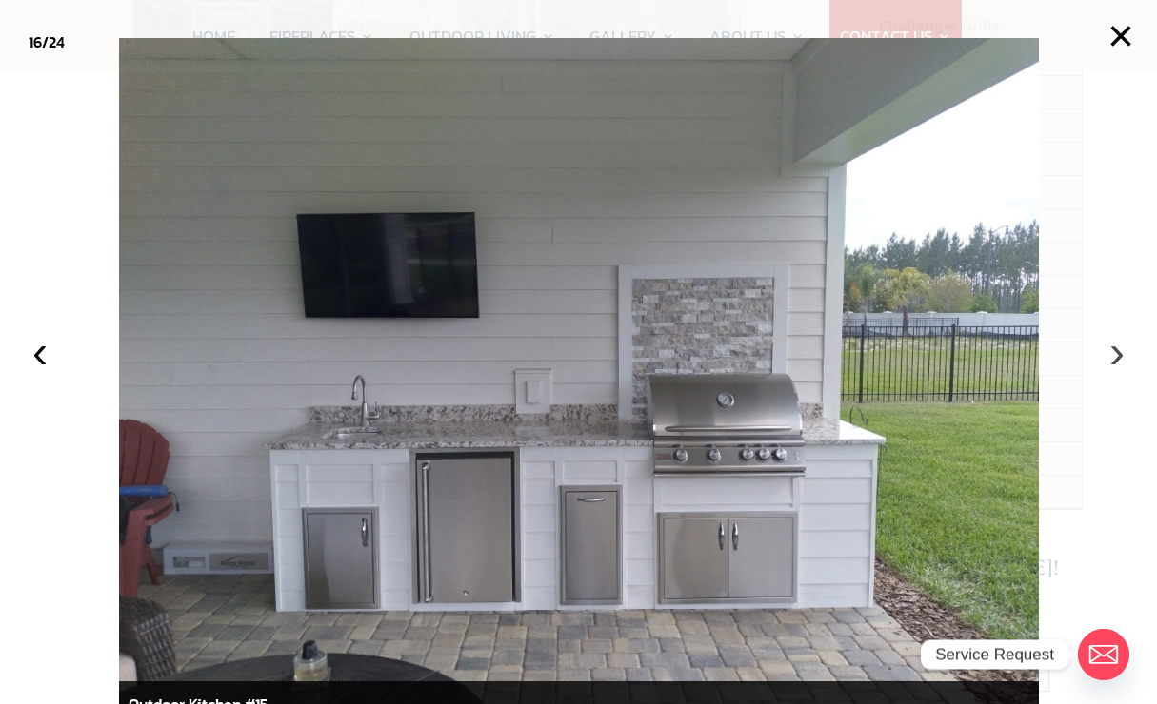
click at [1133, 373] on button "›" at bounding box center [1117, 352] width 42 height 42
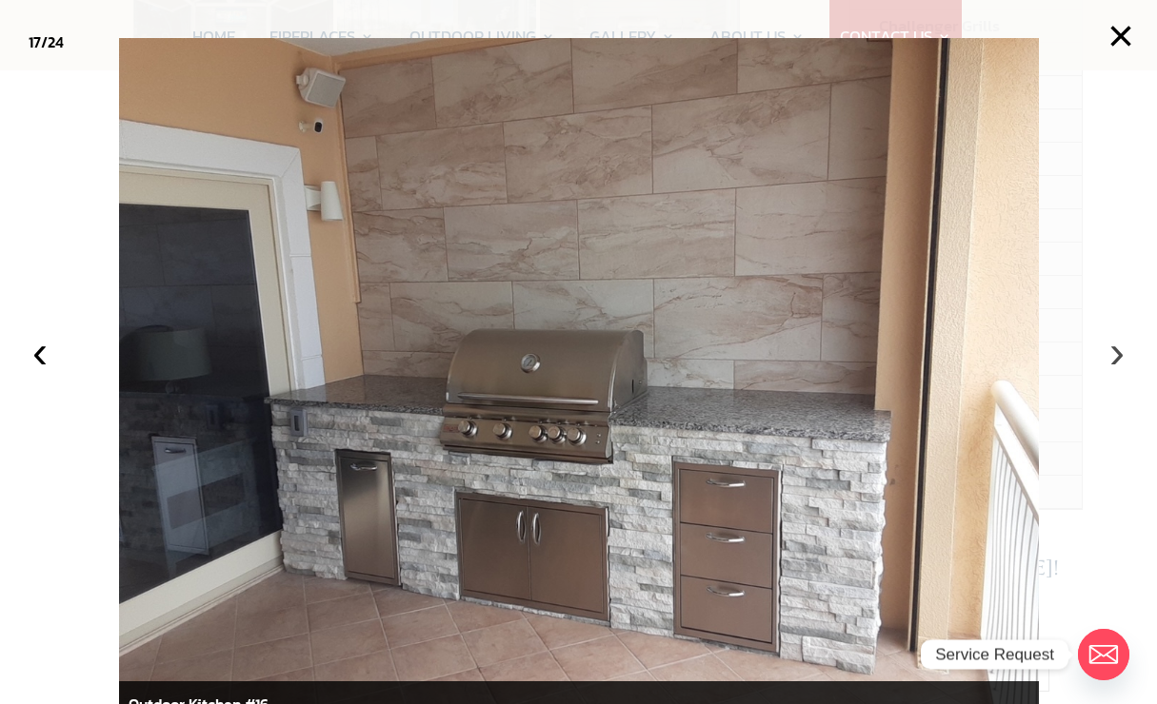
click at [1133, 373] on button "›" at bounding box center [1117, 352] width 42 height 42
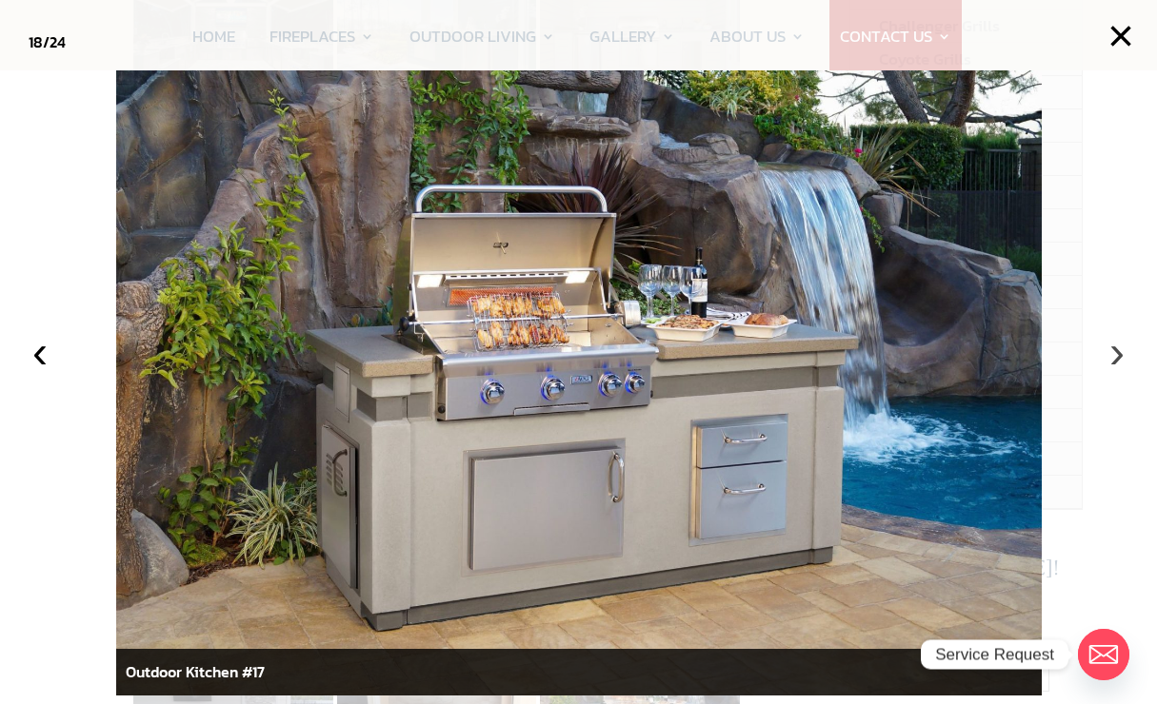
click at [1132, 373] on button "›" at bounding box center [1117, 352] width 42 height 42
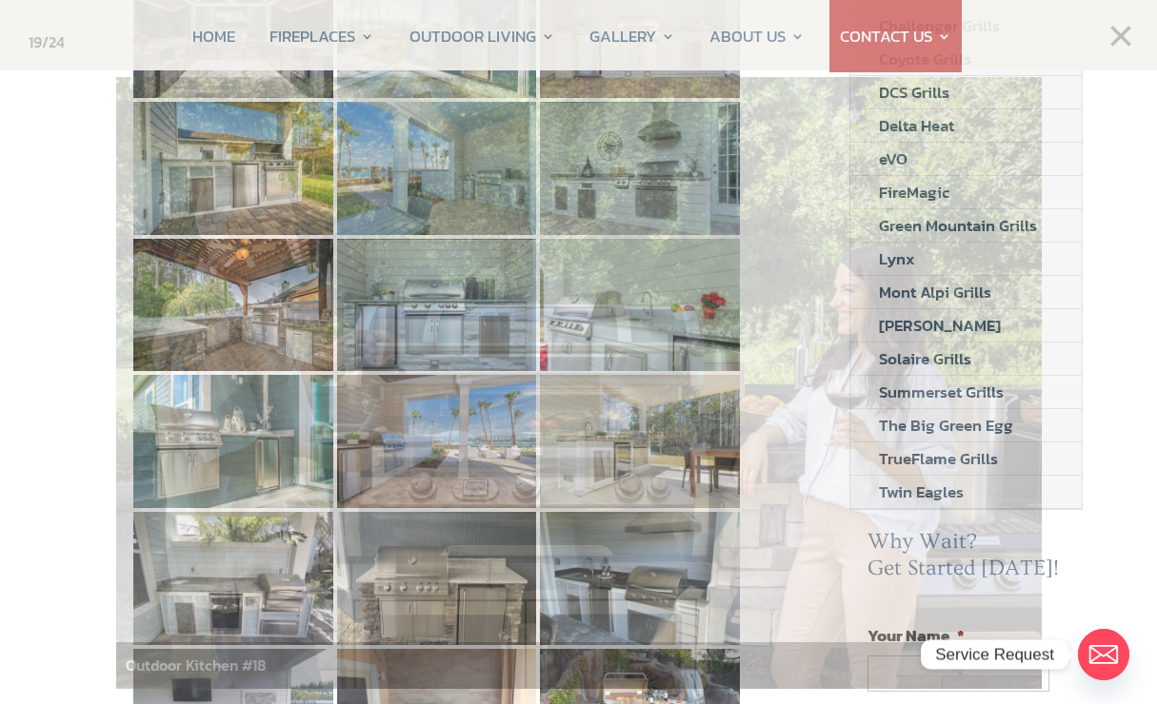
click at [1136, 379] on div at bounding box center [578, 352] width 1157 height 704
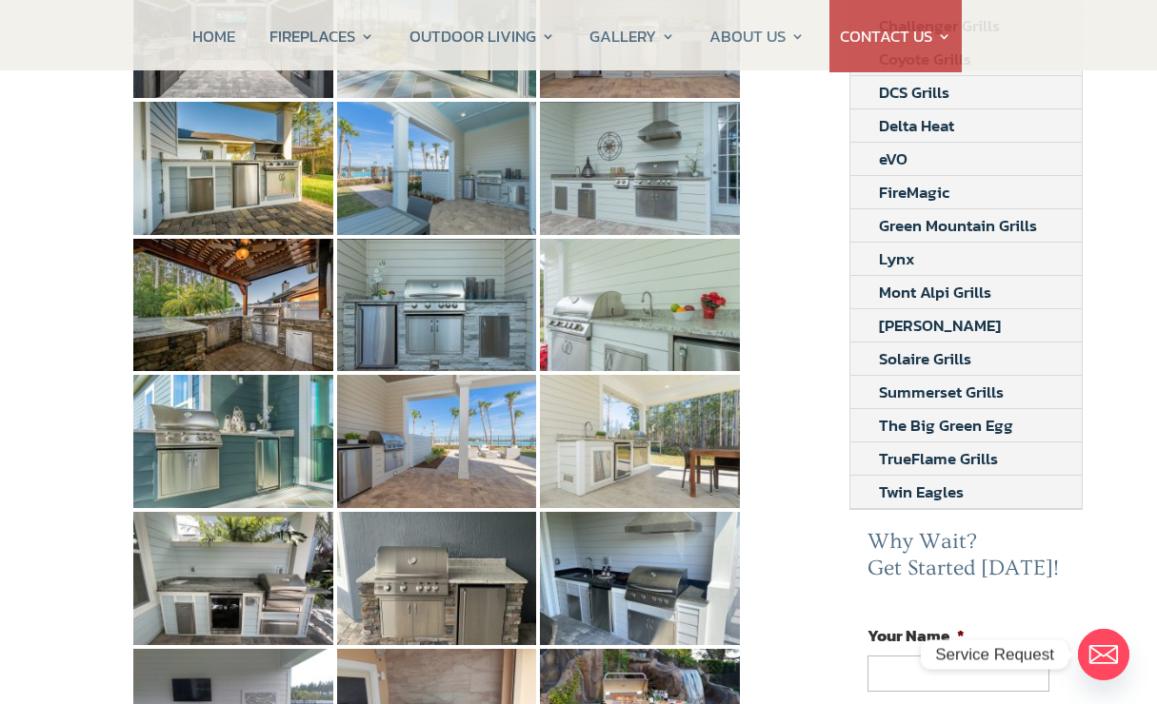
click at [1136, 376] on div "Ormond Beach and Jacksonville Outdoor Kitchen and Summer Kitchen Photo Gallery …" at bounding box center [568, 544] width 1157 height 1598
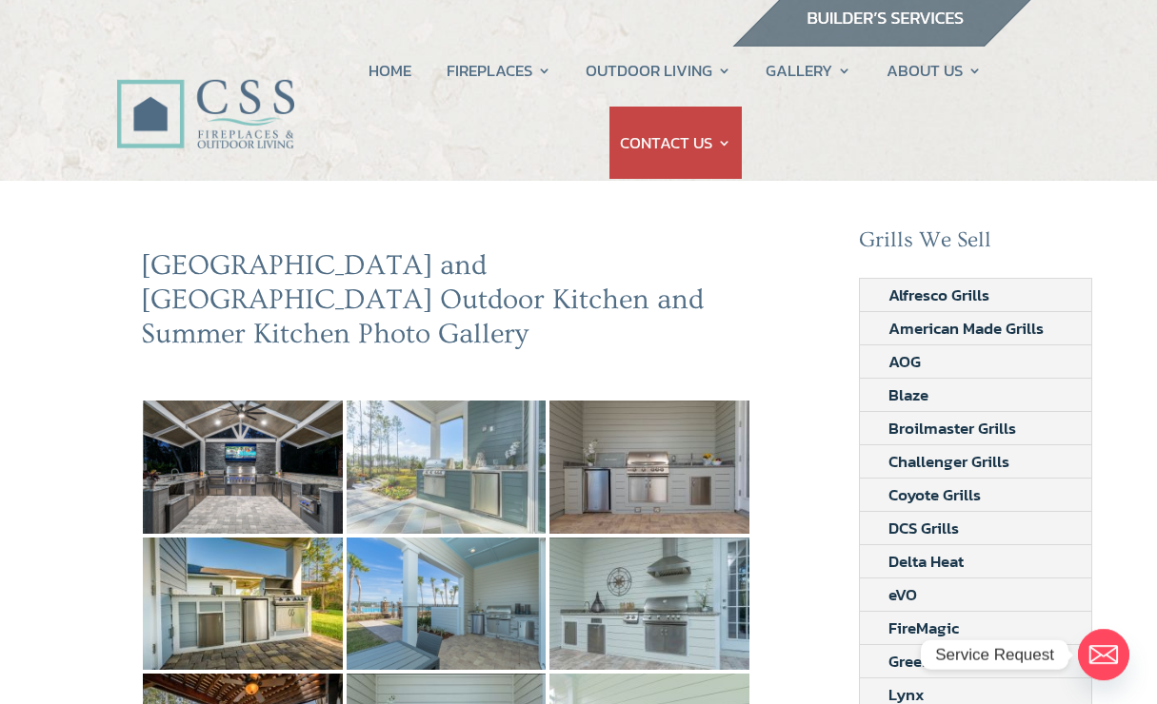
scroll to position [10, 0]
click at [462, 452] on img at bounding box center [447, 467] width 200 height 133
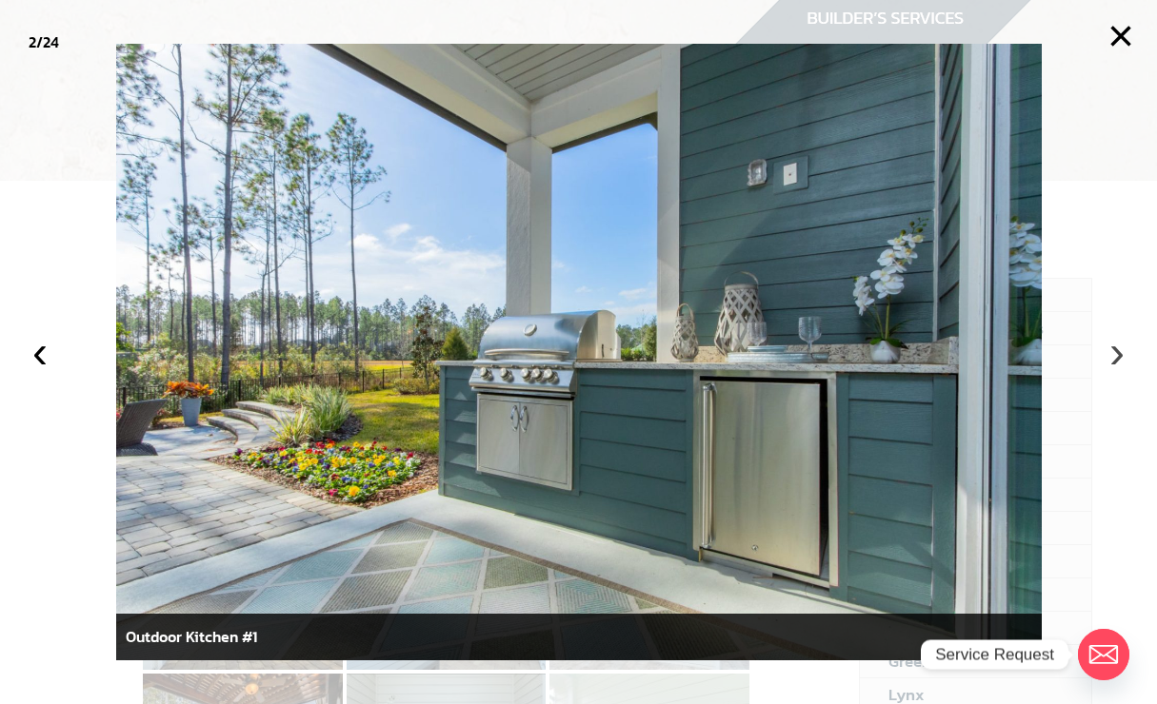
click at [1120, 350] on button "›" at bounding box center [1117, 352] width 42 height 42
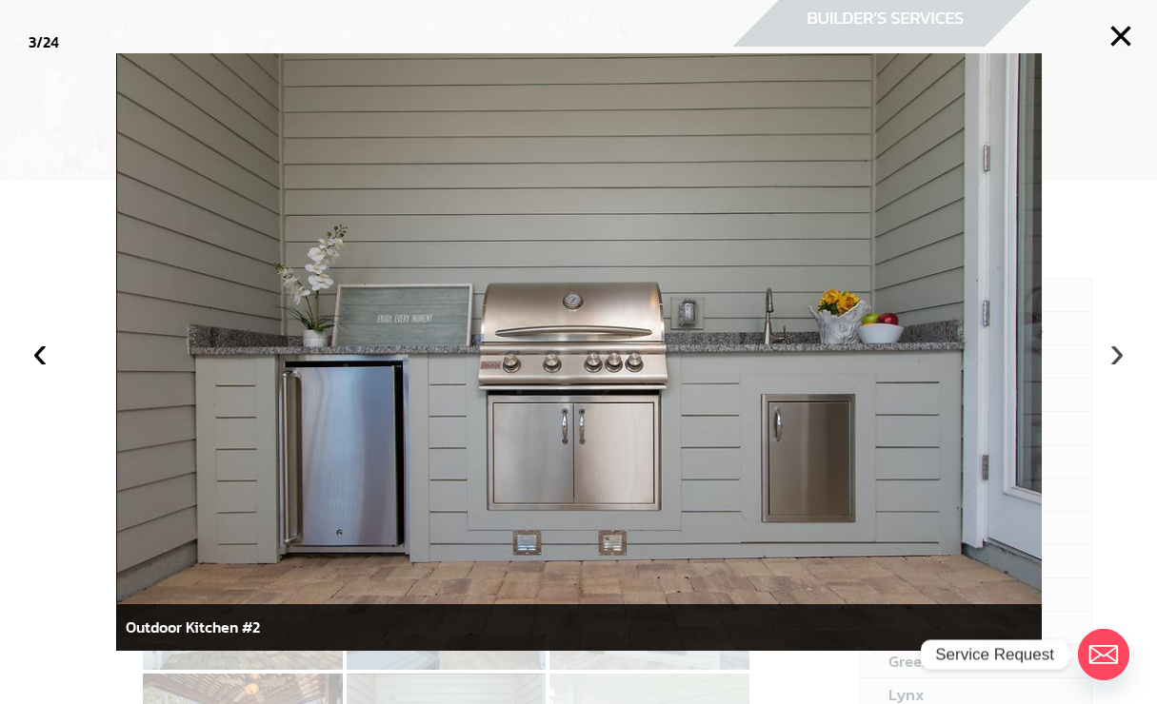
click at [1113, 353] on button "›" at bounding box center [1117, 352] width 42 height 42
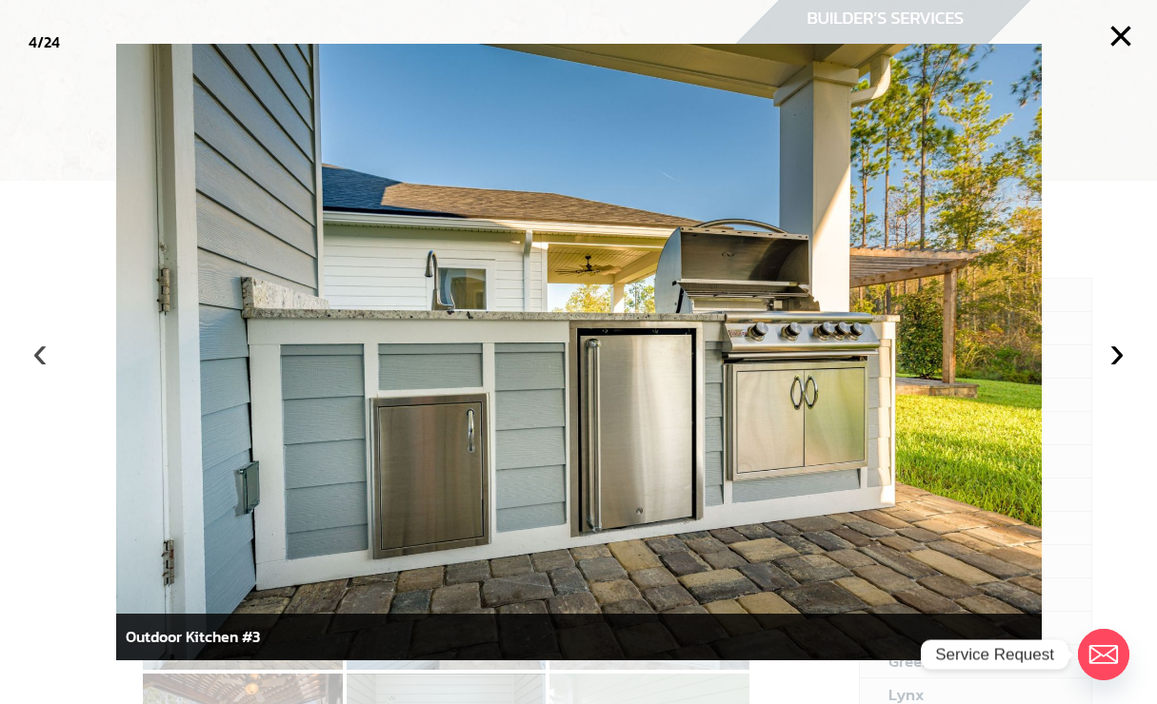
click at [38, 356] on button "‹" at bounding box center [40, 352] width 42 height 42
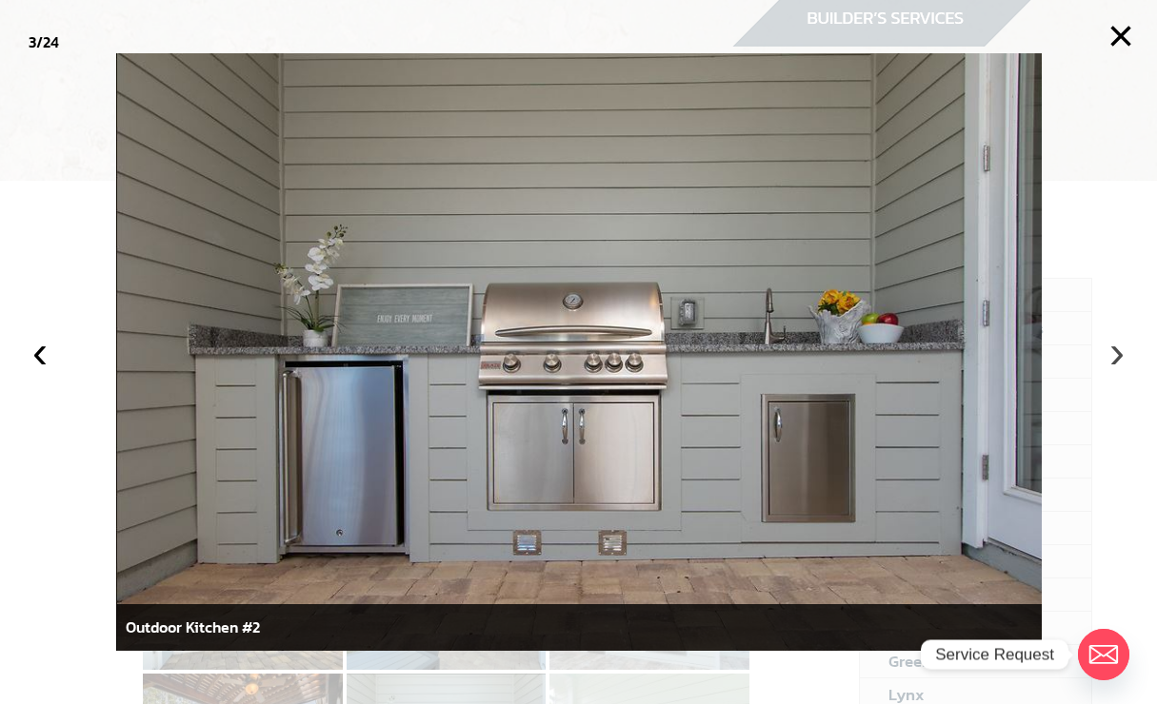
click at [1107, 352] on button "›" at bounding box center [1117, 352] width 42 height 42
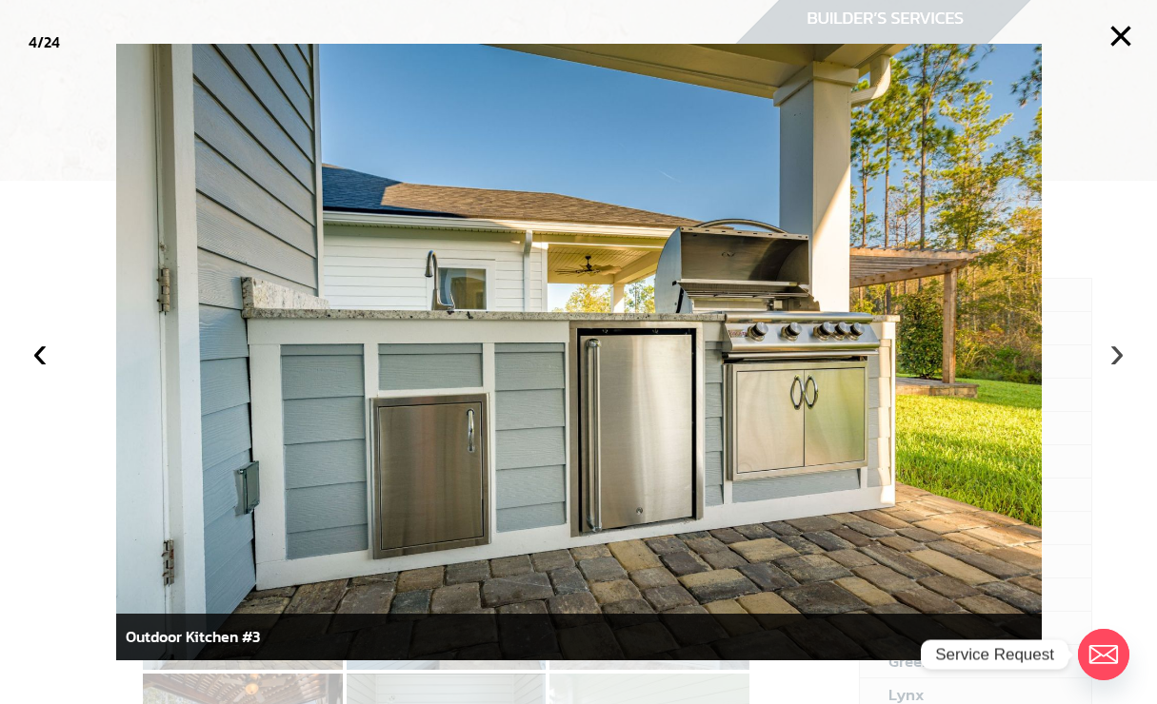
click at [1110, 351] on button "›" at bounding box center [1117, 352] width 42 height 42
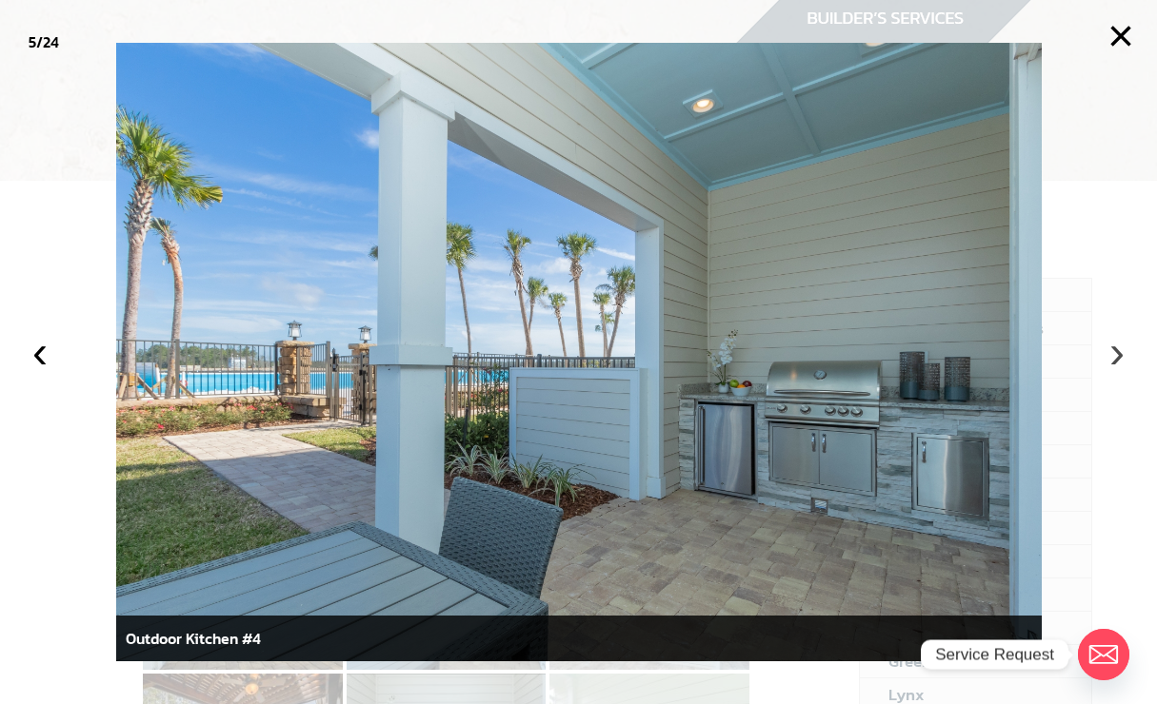
click at [1120, 354] on button "›" at bounding box center [1117, 352] width 42 height 42
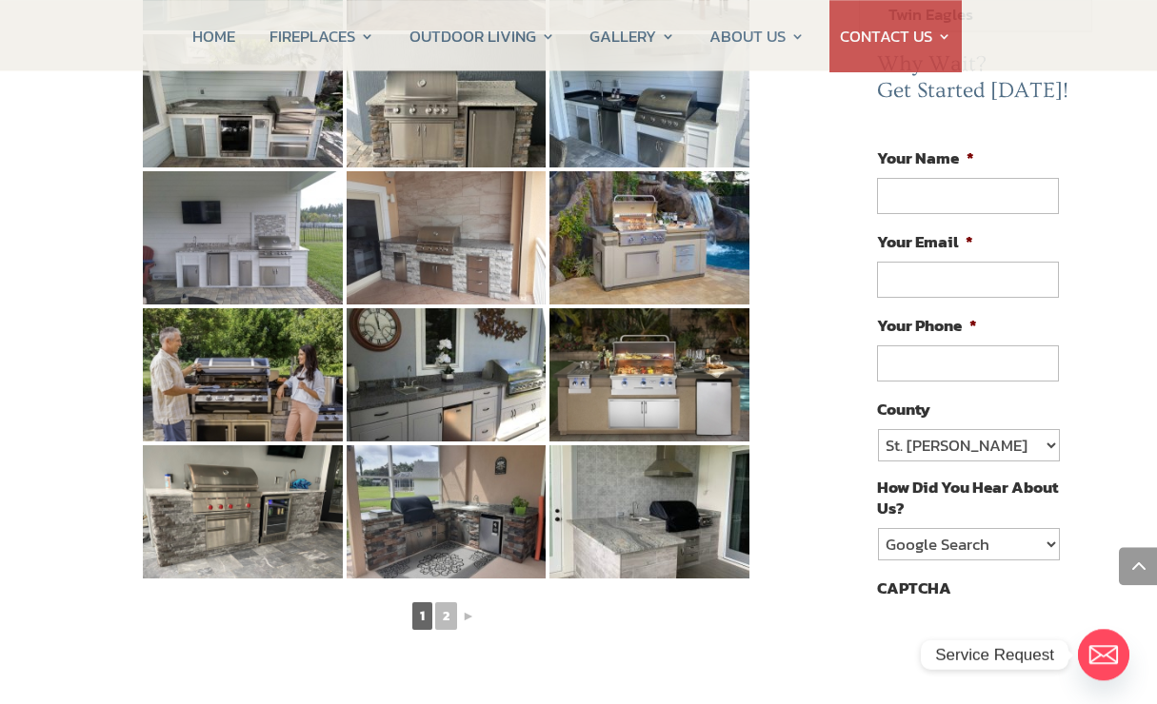
scroll to position [924, 0]
click at [448, 603] on link "2" at bounding box center [446, 617] width 22 height 28
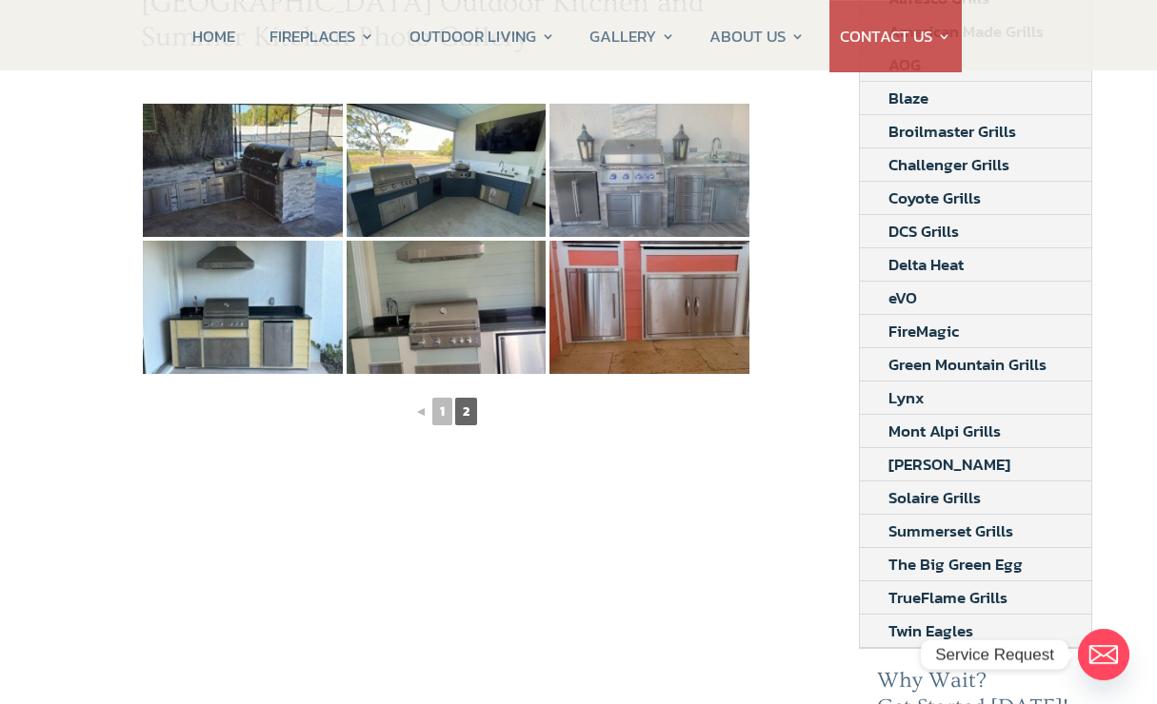
scroll to position [304, 0]
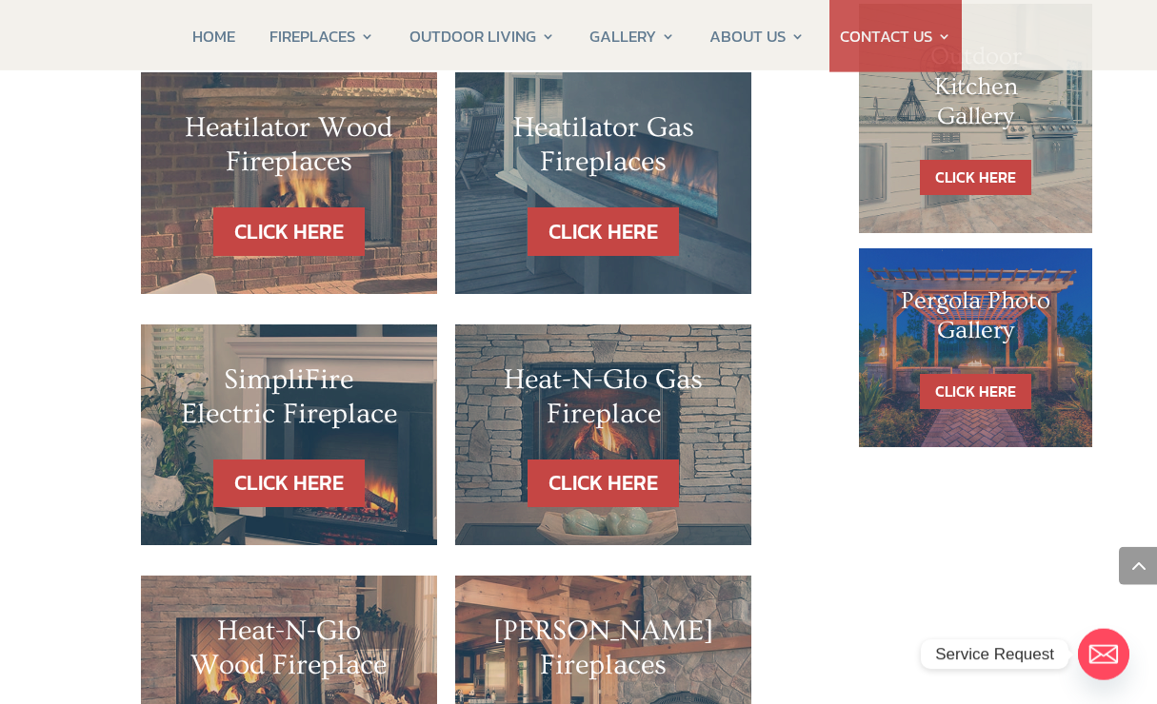
scroll to position [1194, 0]
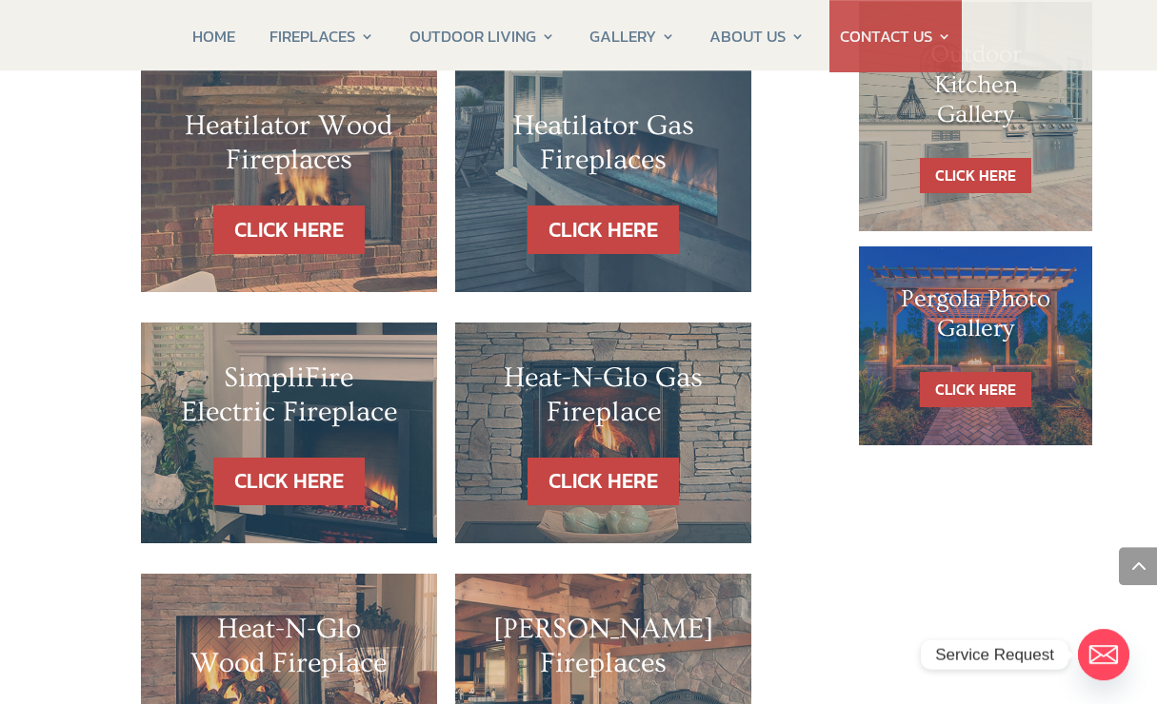
click at [231, 361] on h2 "SimpliFire Electric Fireplace" at bounding box center [289, 400] width 220 height 78
click at [304, 458] on link "CLICK HERE" at bounding box center [289, 482] width 166 height 49
